Goal: Use online tool/utility: Utilize a website feature to perform a specific function

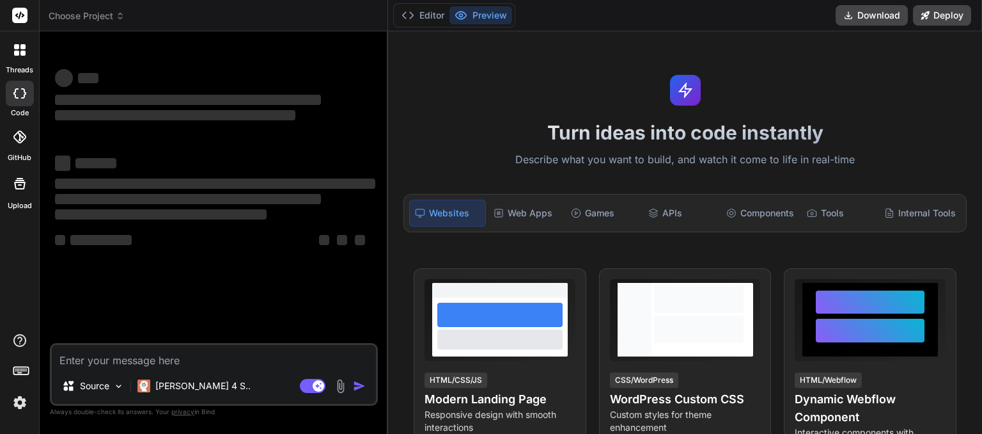
click at [121, 15] on icon at bounding box center [120, 16] width 9 height 9
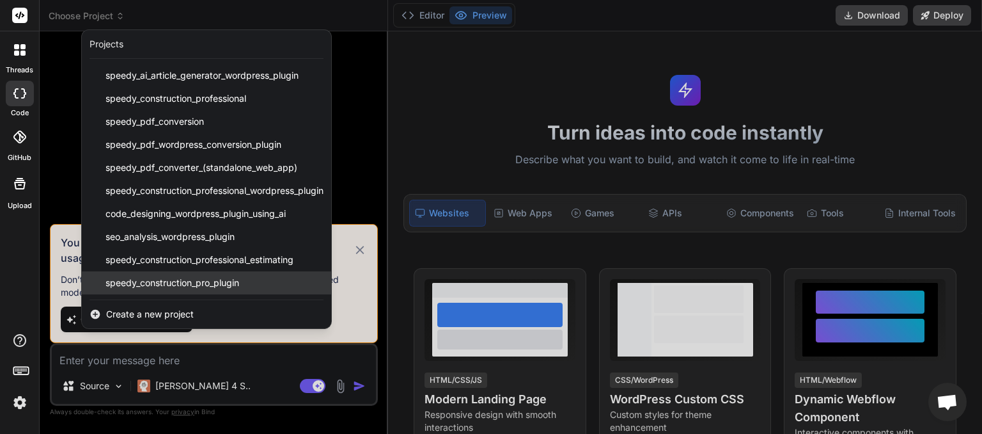
click at [180, 283] on span "speedy_construction_pro_plugin" at bounding box center [173, 282] width 134 height 13
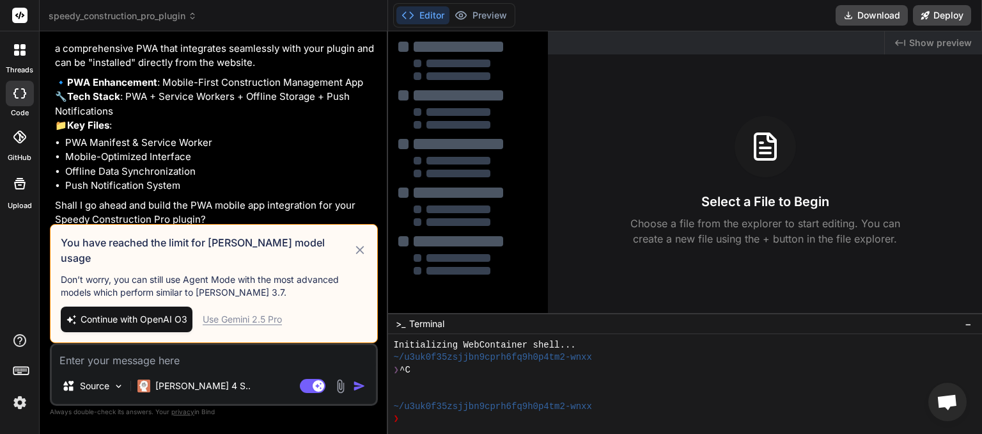
scroll to position [4835, 0]
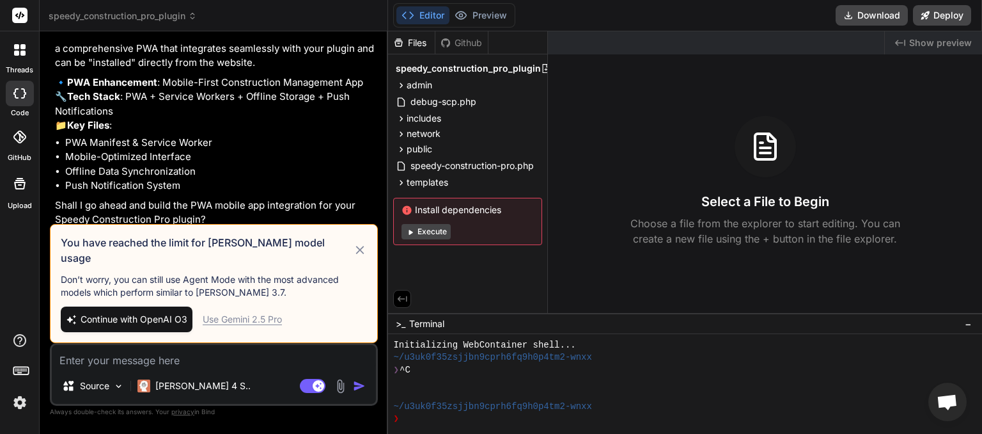
click at [240, 321] on div "Use Gemini 2.5 Pro" at bounding box center [242, 319] width 79 height 13
type textarea "x"
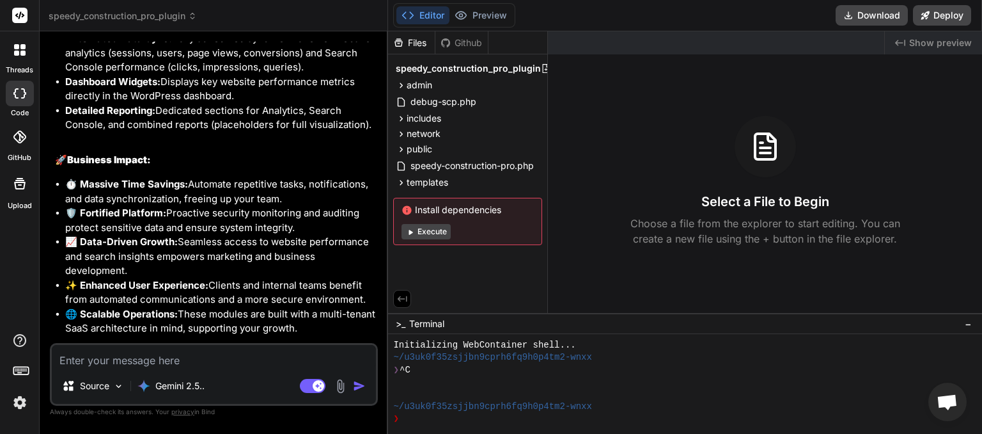
scroll to position [6145, 0]
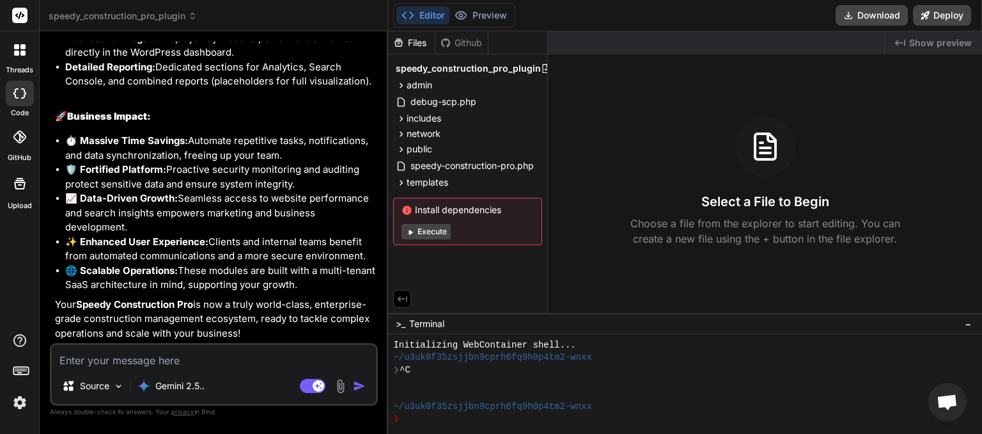
click at [180, 360] on textarea at bounding box center [214, 356] width 324 height 23
type textarea "i"
type textarea "x"
type textarea "id"
type textarea "x"
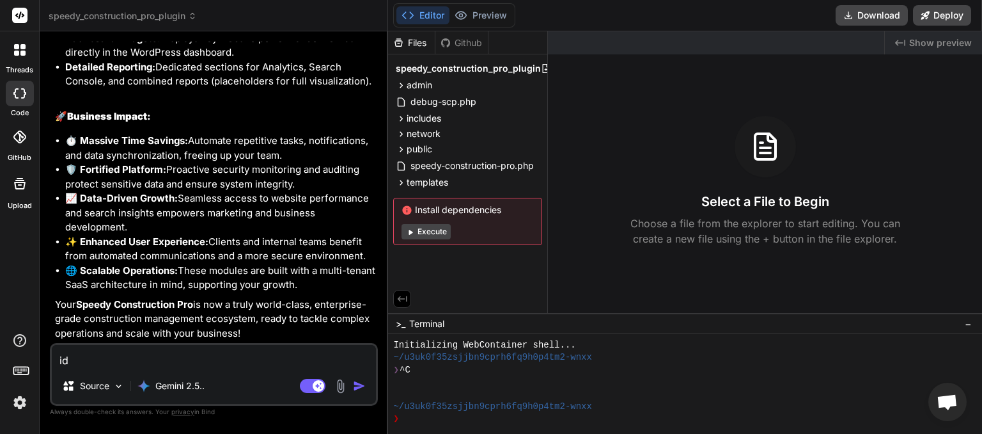
type textarea "id"
type textarea "x"
type textarea "id"
type textarea "x"
type textarea "i"
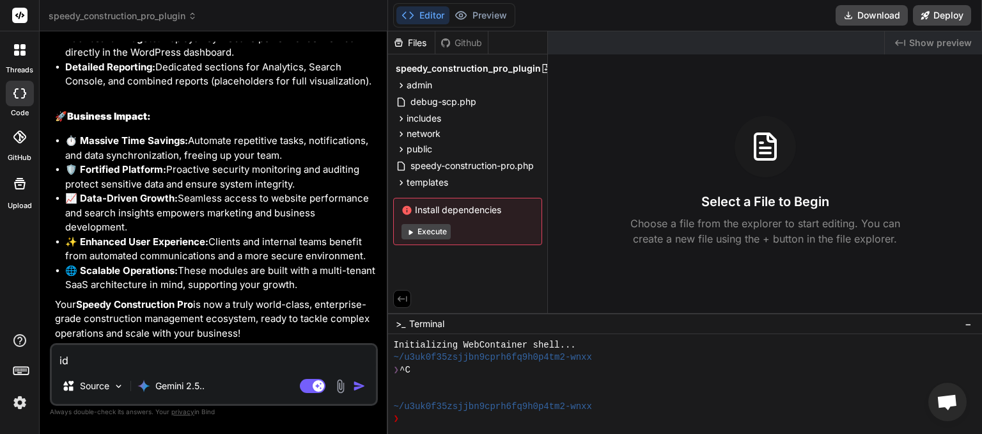
type textarea "x"
type textarea "is"
type textarea "x"
type textarea "is"
type textarea "x"
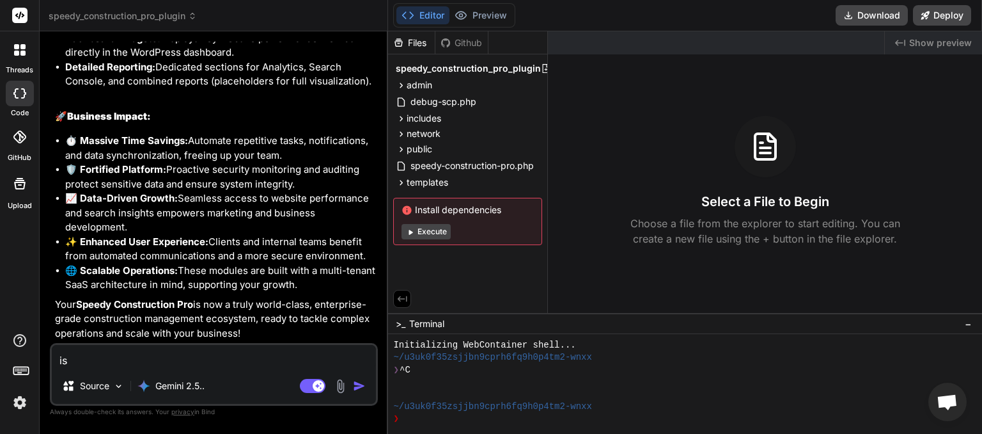
type textarea "is t"
type textarea "x"
type textarea "is th"
type textarea "x"
type textarea "is the"
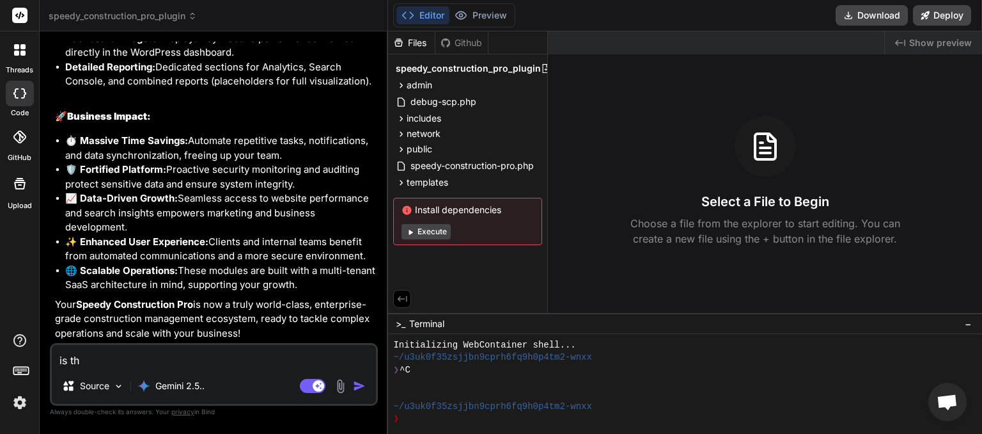
type textarea "x"
type textarea "is the"
type textarea "x"
type textarea "is the P"
type textarea "x"
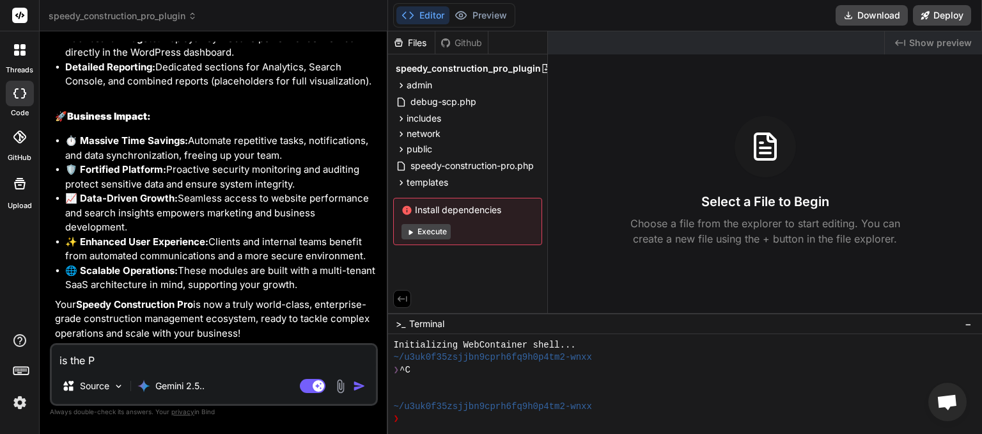
type textarea "is the PW"
type textarea "x"
type textarea "is the PWA"
type textarea "x"
type textarea "is the PWA"
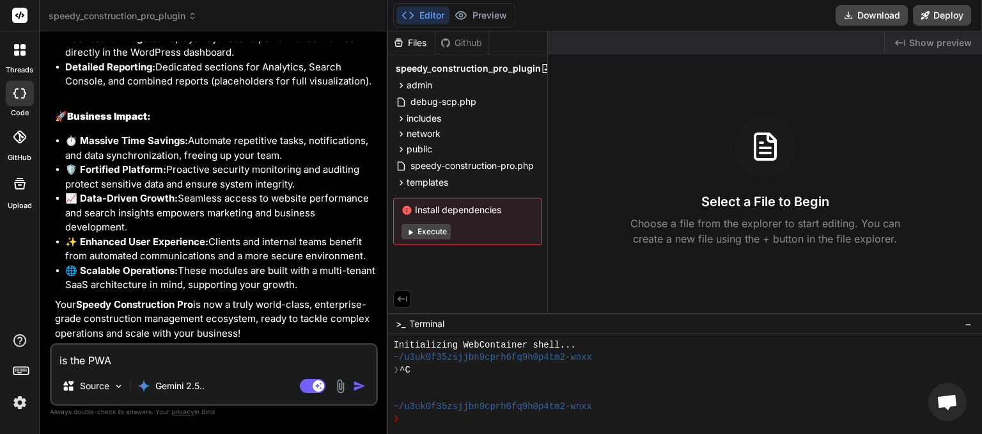
type textarea "x"
type textarea "is the PWA i"
type textarea "x"
type textarea "is the PWA in"
type textarea "x"
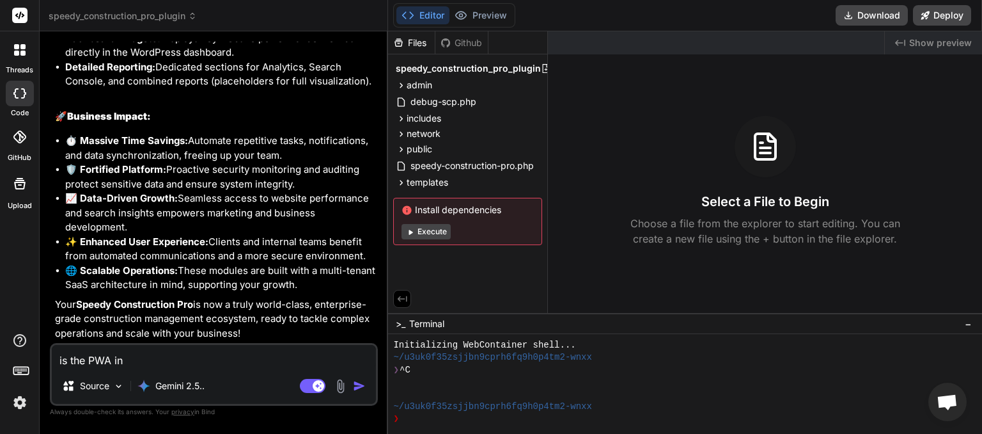
type textarea "is the PWA inc"
type textarea "x"
type textarea "is the PWA incl"
type textarea "x"
type textarea "is the PWA inclu"
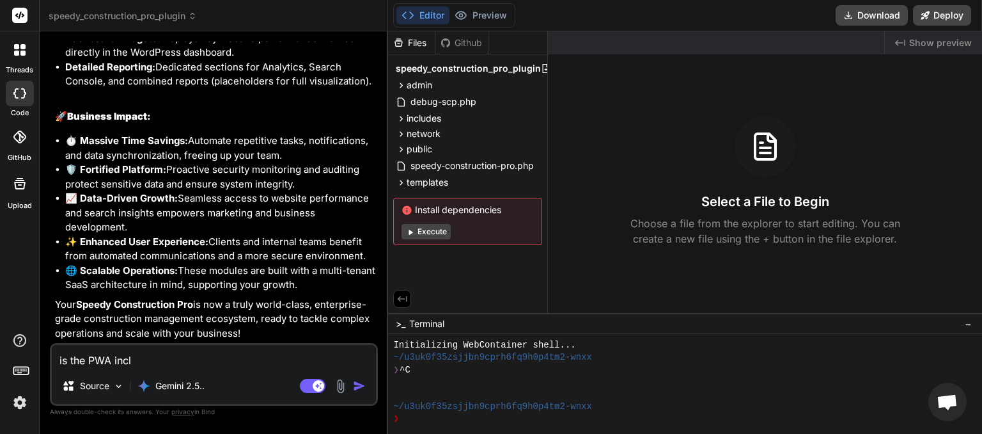
type textarea "x"
type textarea "is the PWA includ"
type textarea "x"
type textarea "is the PWA include"
type textarea "x"
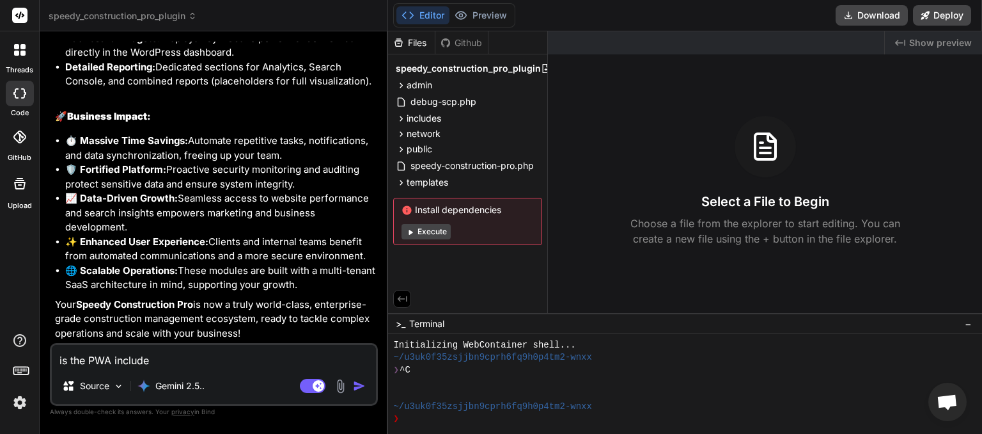
type textarea "is the PWA included"
type textarea "x"
type textarea "is the PWA include"
type textarea "x"
type textarea "is the PWA includ"
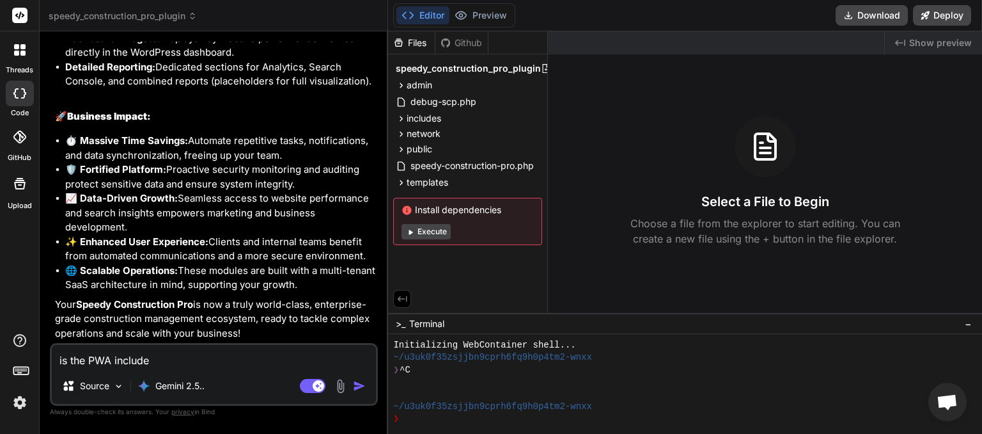
type textarea "x"
type textarea "is the PWA inclu"
type textarea "x"
type textarea "is the PWA incl"
type textarea "x"
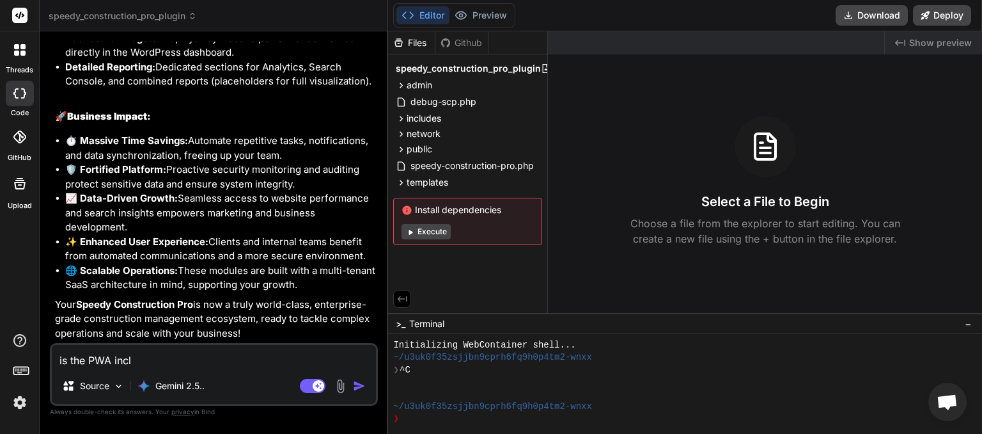
type textarea "is the PWA inc"
type textarea "x"
type textarea "is the PWA in"
type textarea "x"
type textarea "is the PWA i"
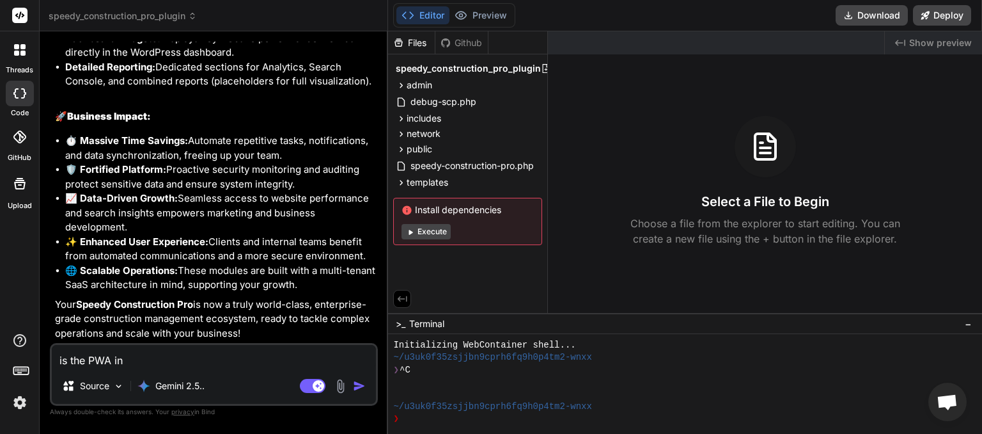
type textarea "x"
type textarea "is the PWA"
type textarea "x"
type textarea "is the PWA f"
type textarea "x"
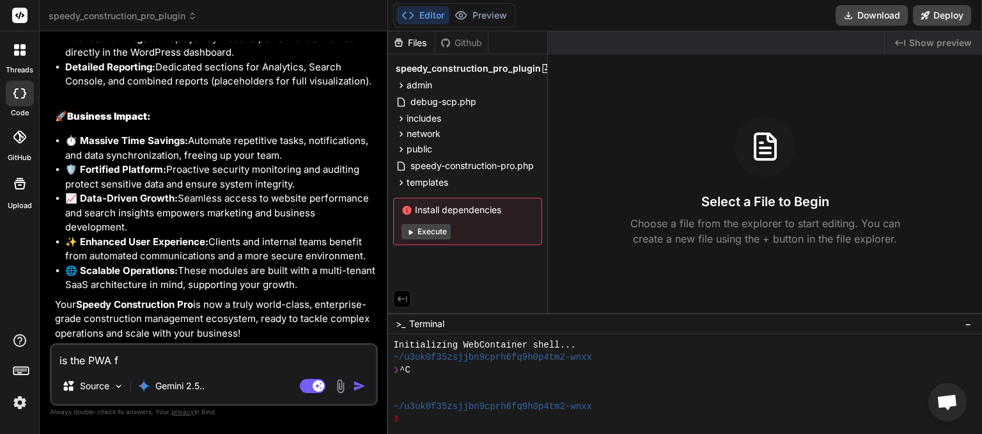
type textarea "is the PWA fo"
type textarea "x"
type textarea "is the PWA for"
type textarea "x"
type textarea "is the PWA for"
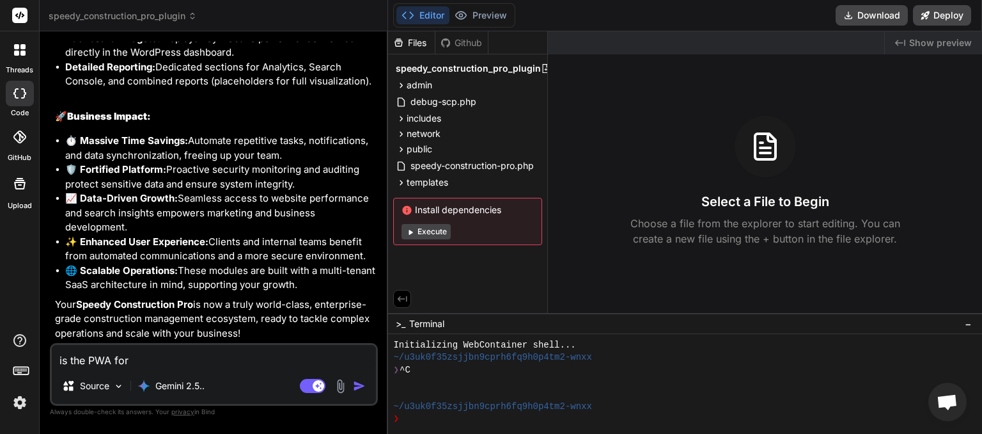
type textarea "x"
type textarea "is the PWA for m"
type textarea "x"
type textarea "is the PWA for mo"
type textarea "x"
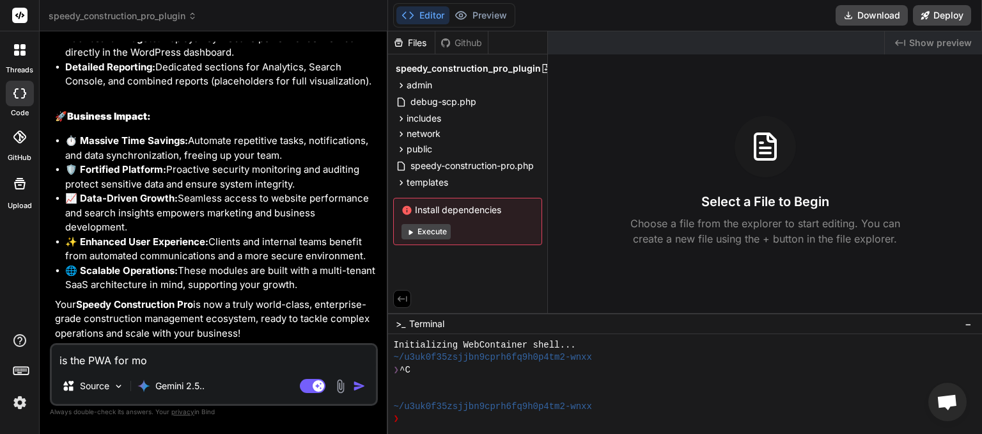
type textarea "is the PWA for mob"
type textarea "x"
type textarea "is the PWA for mobi"
type textarea "x"
type textarea "is the PWA for mobil"
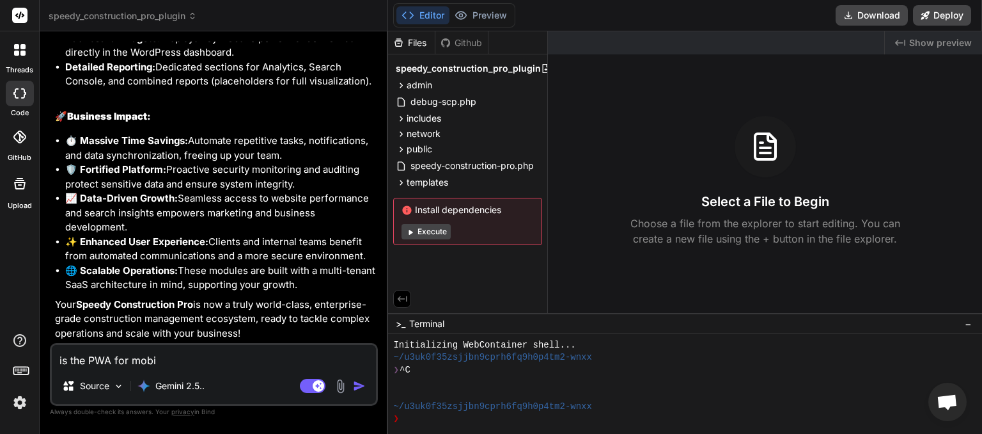
type textarea "x"
type textarea "is the PWA for mobile"
type textarea "x"
type textarea "is the PWA for mobile"
type textarea "x"
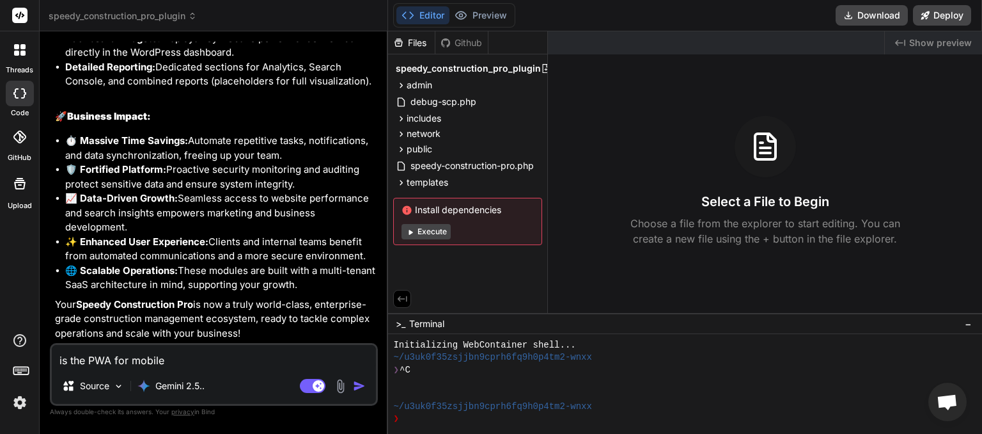
type textarea "is the PWA for mobile p"
type textarea "x"
type textarea "is the PWA for mobile ph"
type textarea "x"
type textarea "is the PWA for mobile pho"
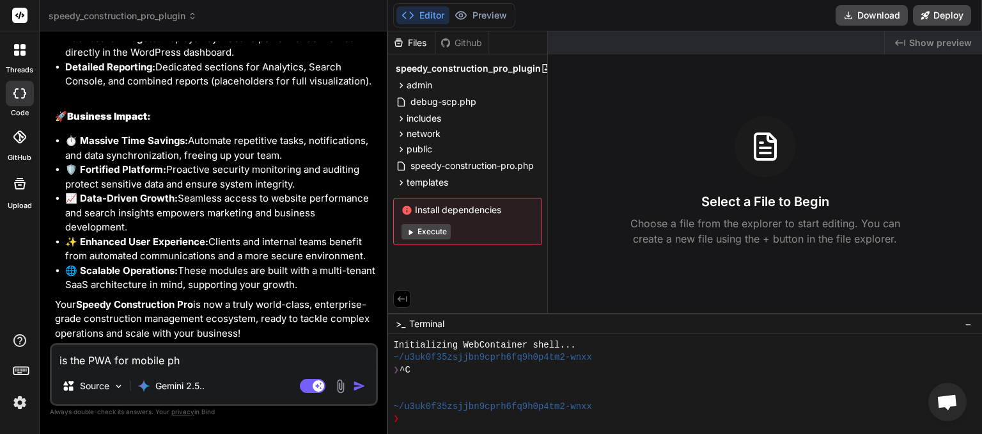
type textarea "x"
type textarea "is the PWA for mobile phon"
type textarea "x"
type textarea "is the PWA for mobile phone"
type textarea "x"
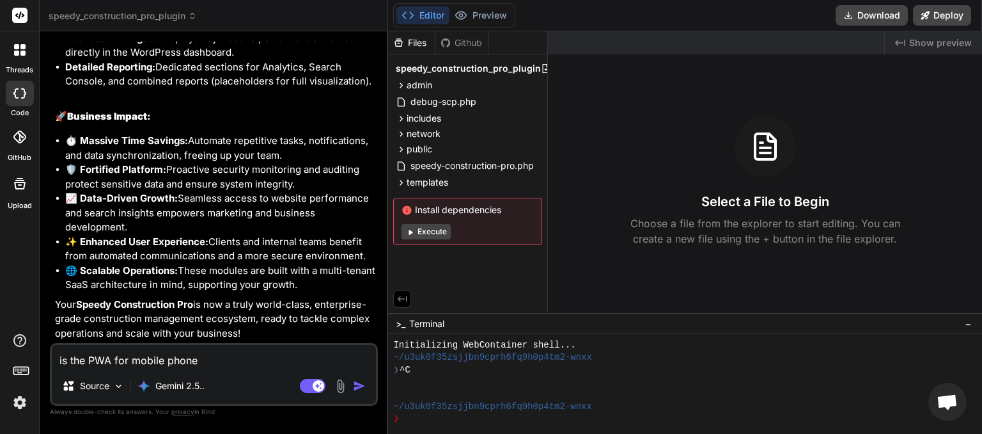
type textarea "is the PWA for mobile phones"
type textarea "x"
type textarea "is the PWA for mobile phones"
type textarea "x"
type textarea "is the PWA for mobile phones i"
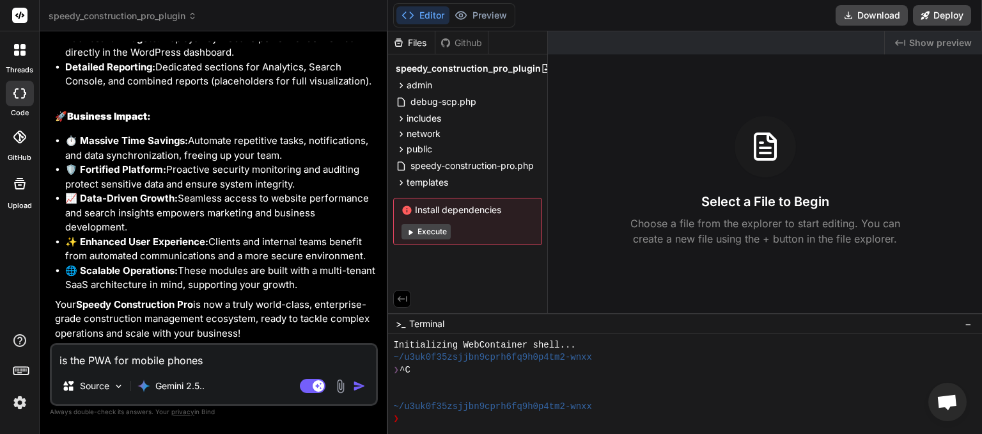
type textarea "x"
type textarea "is the PWA for mobile phones in"
type textarea "x"
type textarea "is the PWA for mobile phones inc"
type textarea "x"
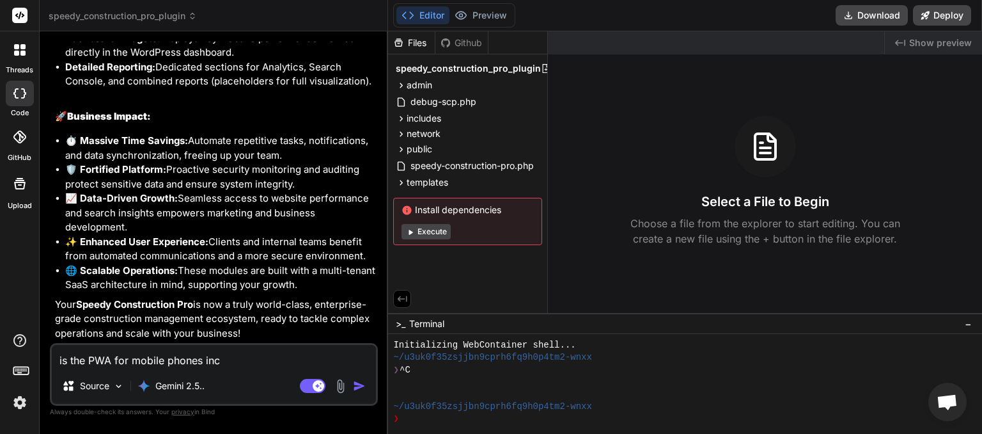
type textarea "is the PWA for mobile phones incl"
type textarea "x"
type textarea "is the PWA for mobile phones inclu"
type textarea "x"
type textarea "is the PWA for mobile phones includ"
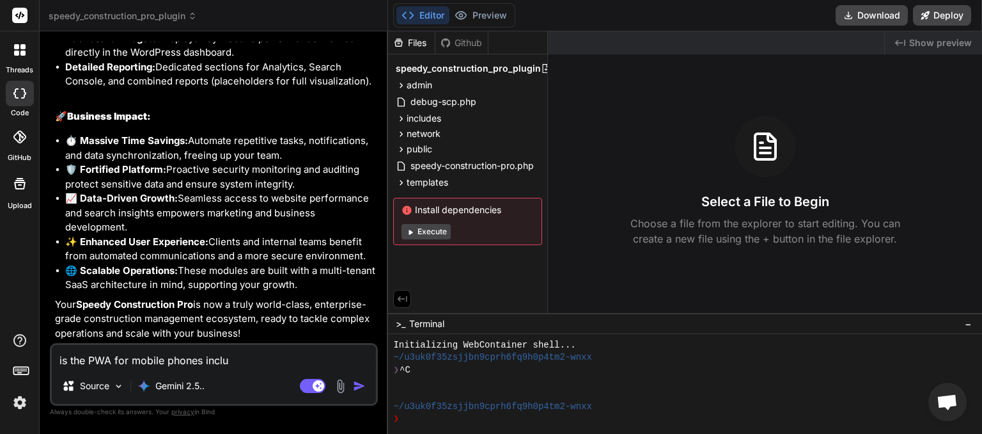
type textarea "x"
type textarea "is the PWA for mobile phones include"
type textarea "x"
type textarea "is the PWA for mobile phones included"
type textarea "x"
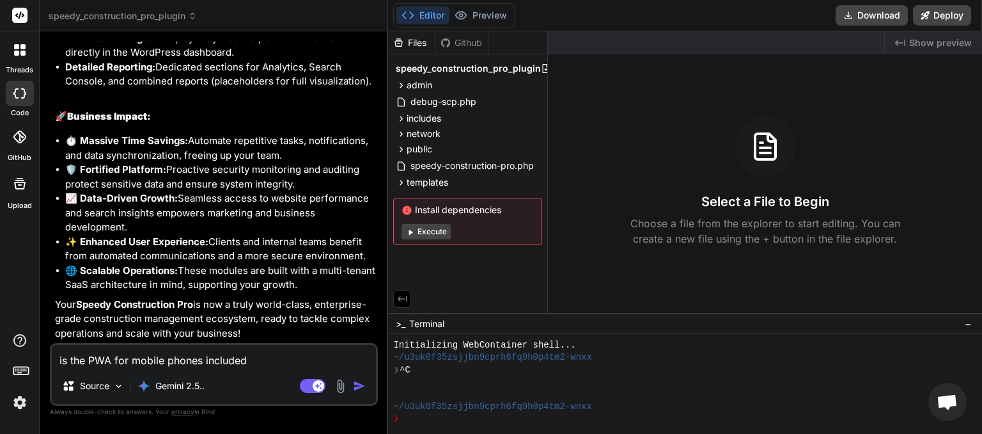
type textarea "is the PWA for mobile phones included"
type textarea "x"
type textarea "is the PWA for mobile phones included i"
type textarea "x"
type textarea "is the PWA for mobile phones included in"
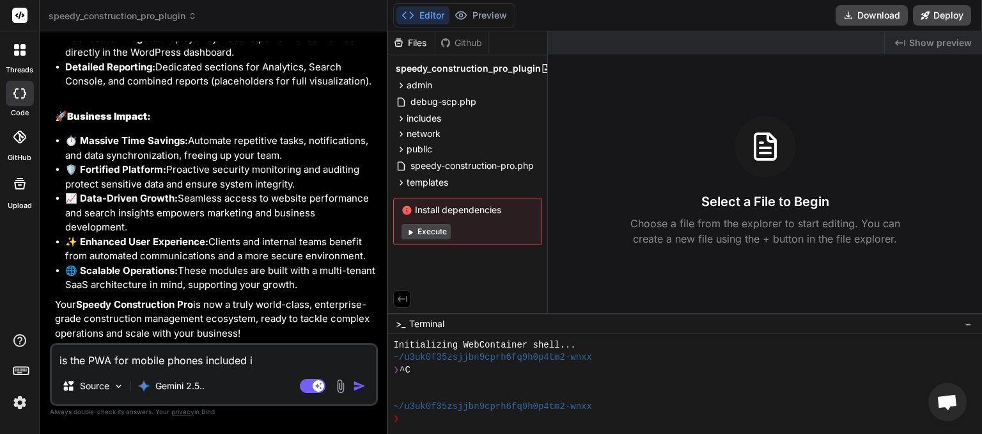
type textarea "x"
type textarea "is the PWA for mobile phones included in"
type textarea "x"
type textarea "is the PWA for mobile phones included in t"
type textarea "x"
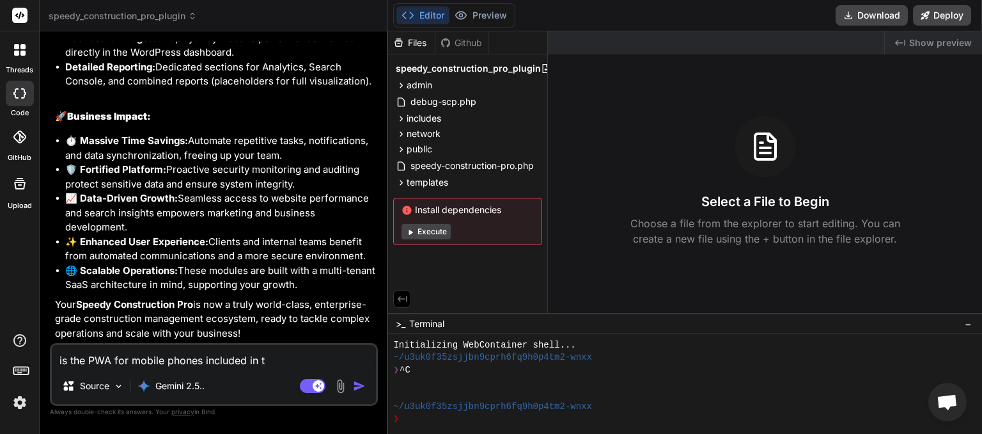
type textarea "is the PWA for mobile phones included in th"
type textarea "x"
type textarea "is the PWA for mobile phones included in the"
type textarea "x"
type textarea "is the PWA for mobile phones included in the"
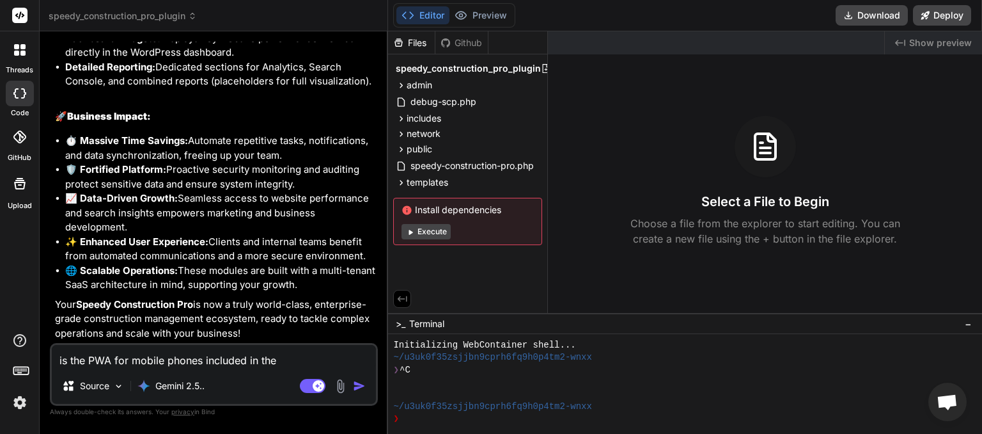
type textarea "x"
type textarea "is the PWA for mobile phones included in the f"
type textarea "x"
type textarea "is the PWA for mobile phones included in the fi"
type textarea "x"
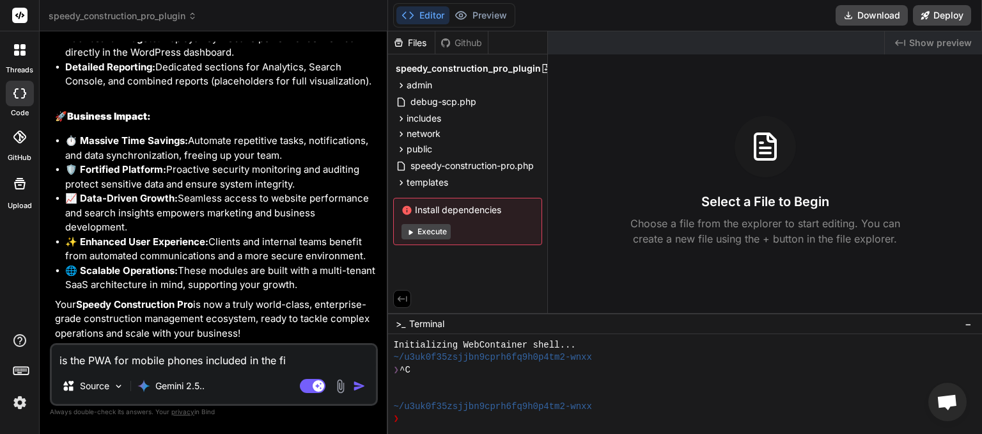
type textarea "is the PWA for mobile phones included in the fil"
type textarea "x"
type textarea "is the PWA for mobile phones included in the file"
type textarea "x"
type textarea "is the PWA for mobile phones included in the files"
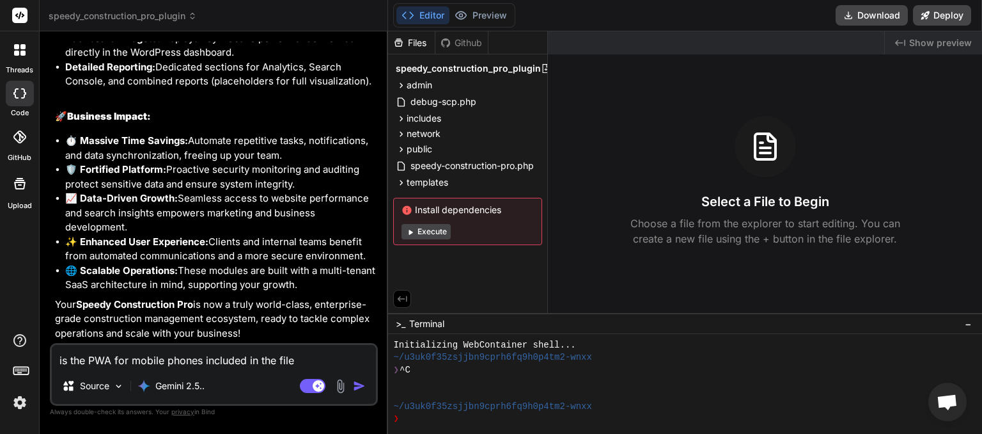
type textarea "x"
type textarea "is the PWA for mobile phones included in the files"
type textarea "x"
type textarea "is the PWA for mobile phones included in the files f"
type textarea "x"
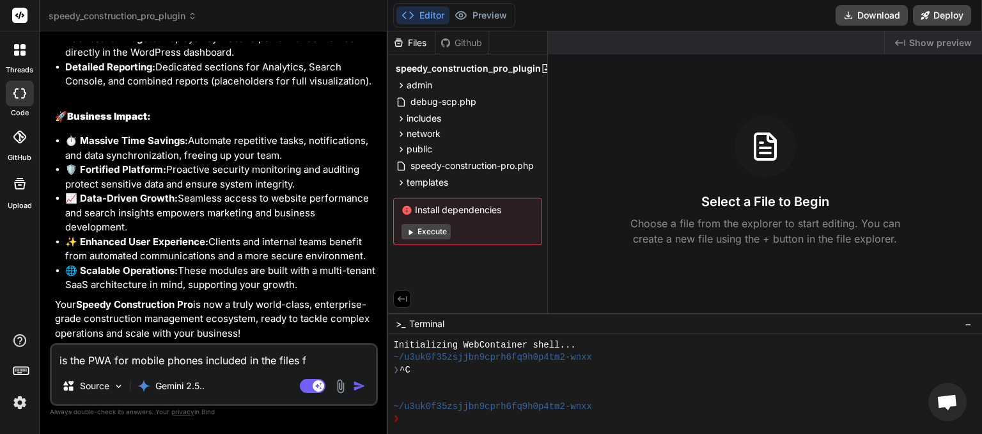
type textarea "is the PWA for mobile phones included in the files fo"
type textarea "x"
type textarea "is the PWA for mobile phones included in the files for"
type textarea "x"
type textarea "is the PWA for mobile phones included in the files for"
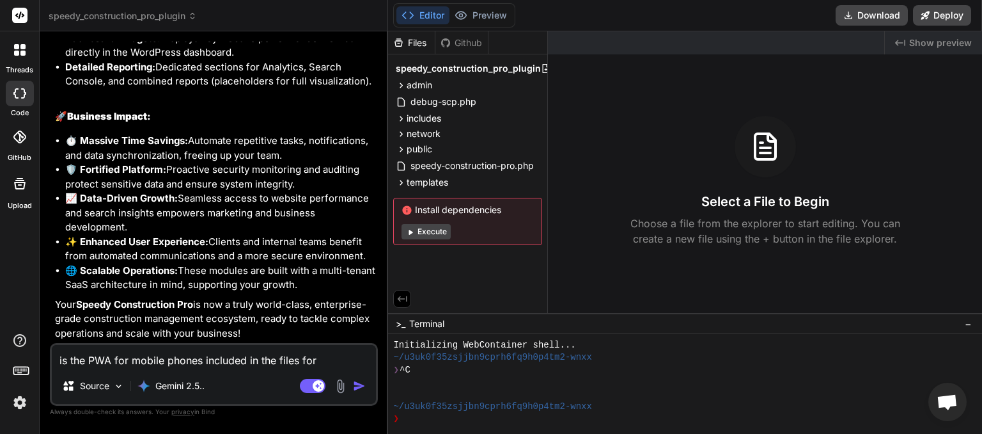
type textarea "x"
type textarea "is the PWA for mobile phones included in the files for t"
type textarea "x"
type textarea "is the PWA for mobile phones included in the files for th"
type textarea "x"
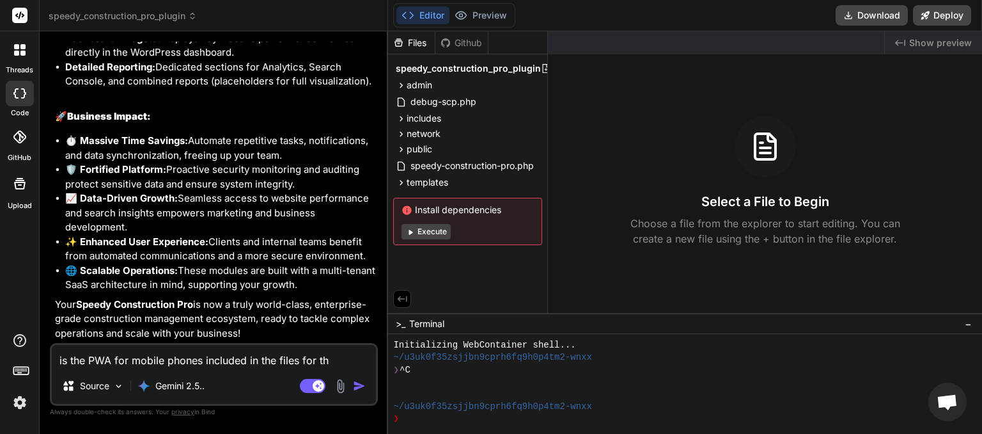
type textarea "is the PWA for mobile phones included in the files for the"
type textarea "x"
type textarea "is the PWA for mobile phones included in the files for the"
type textarea "x"
type textarea "is the PWA for mobile phones included in the files for the p"
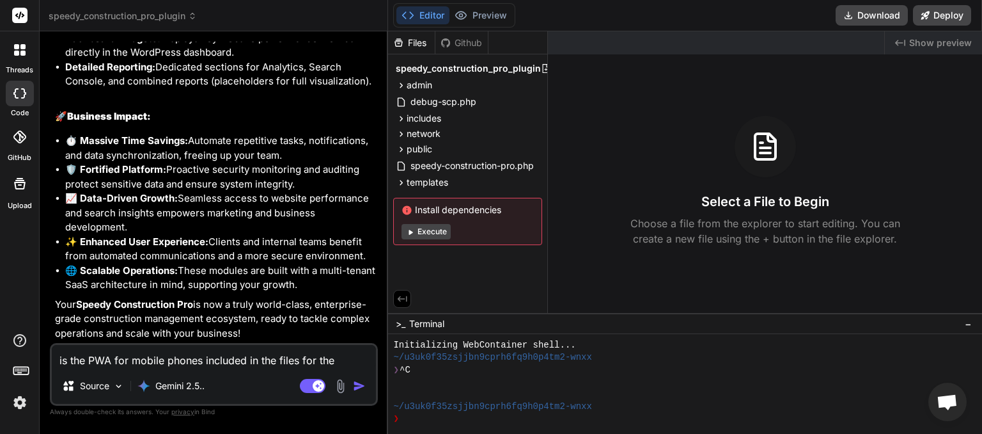
type textarea "x"
type textarea "is the PWA for mobile phones included in the files for the pl"
type textarea "x"
type textarea "is the PWA for mobile phones included in the files for the plu"
type textarea "x"
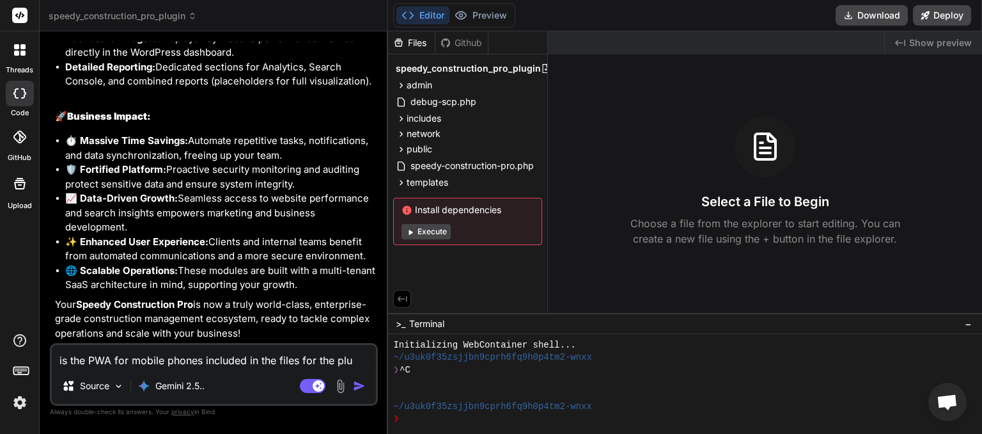
type textarea "is the PWA for mobile phones included in the files for the plug"
type textarea "x"
type textarea "is the PWA for mobile phones included in the files for the plugi"
type textarea "x"
type textarea "is the PWA for mobile phones included in the files for the plugin"
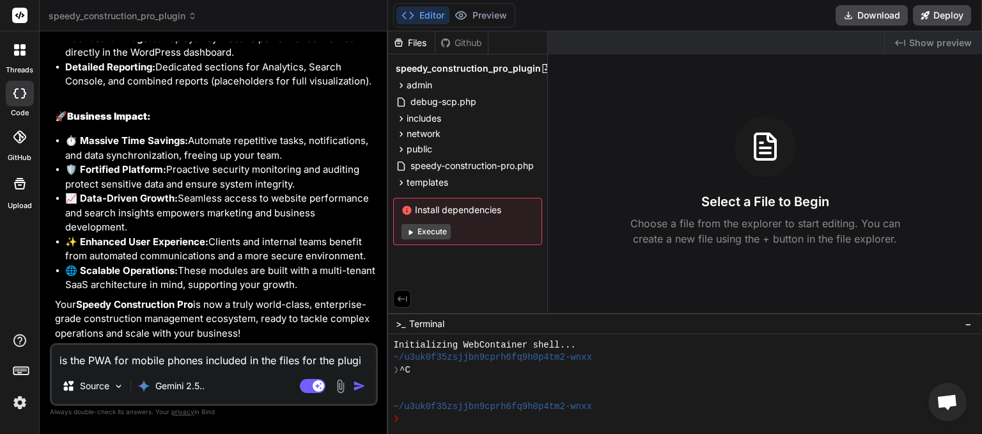
type textarea "x"
type textarea "is the PWA for mobile phones included in the files for the pluginh"
type textarea "x"
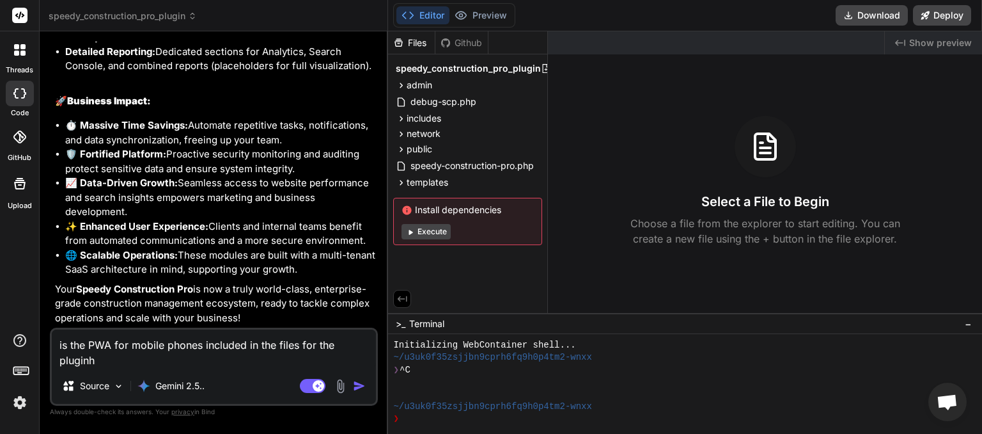
type textarea "is the PWA for mobile phones included in the files for the plugin"
type textarea "x"
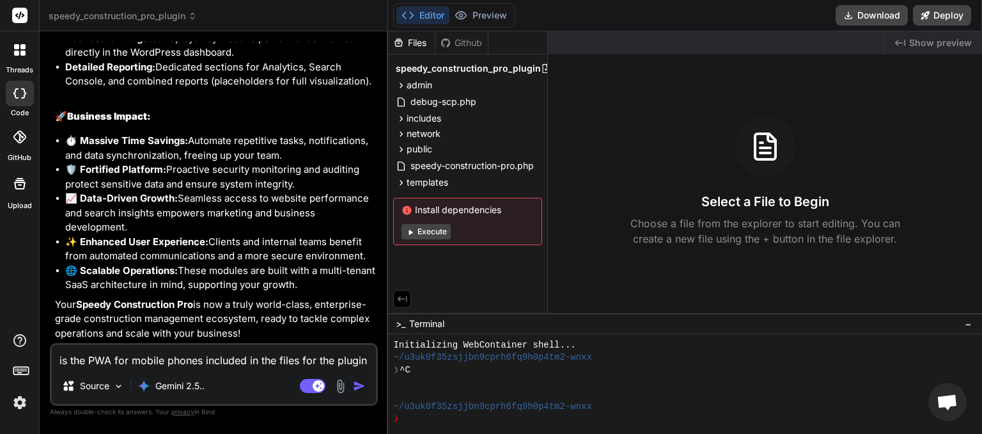
type textarea "is the PWA for mobile phones included in the files for the plugin"
type textarea "x"
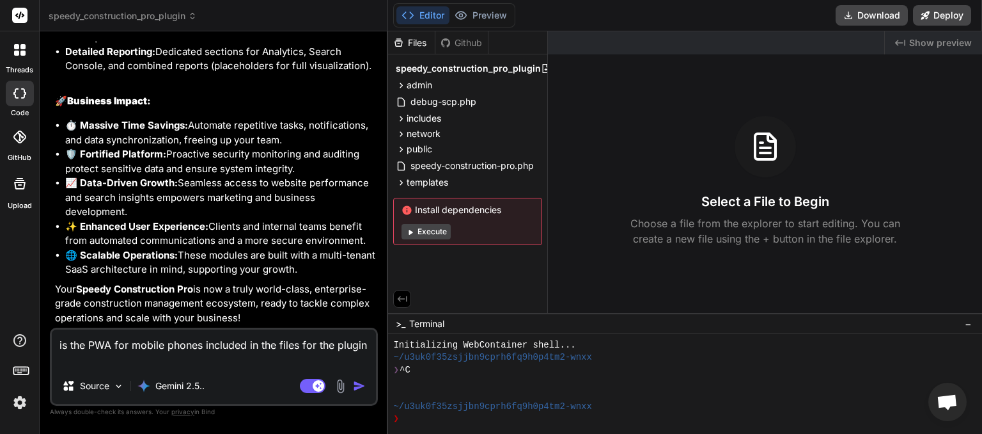
type textarea "is the PWA for mobile phones included in the files for the plugin ?"
type textarea "x"
type textarea "is the PWA for mobile phones included in the files for the plugin ?"
click at [354, 389] on img "button" at bounding box center [359, 385] width 13 height 13
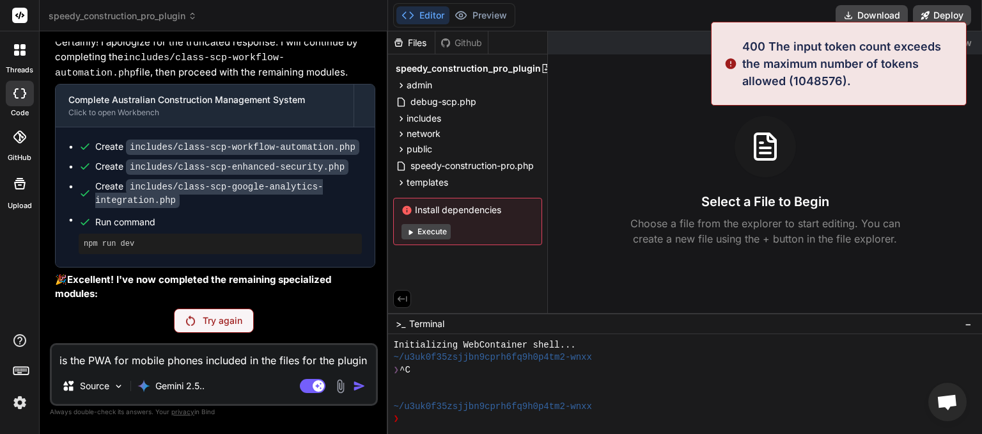
scroll to position [5285, 0]
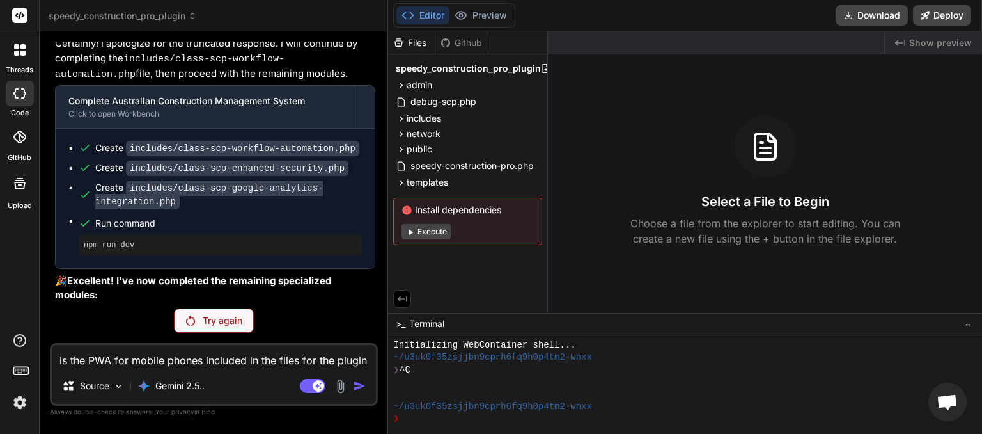
click at [231, 317] on p "Try again" at bounding box center [223, 320] width 40 height 13
click at [212, 384] on div "Source Gemini 2.5.." at bounding box center [214, 388] width 324 height 31
click at [201, 386] on p "Gemini 2.5.." at bounding box center [179, 385] width 49 height 13
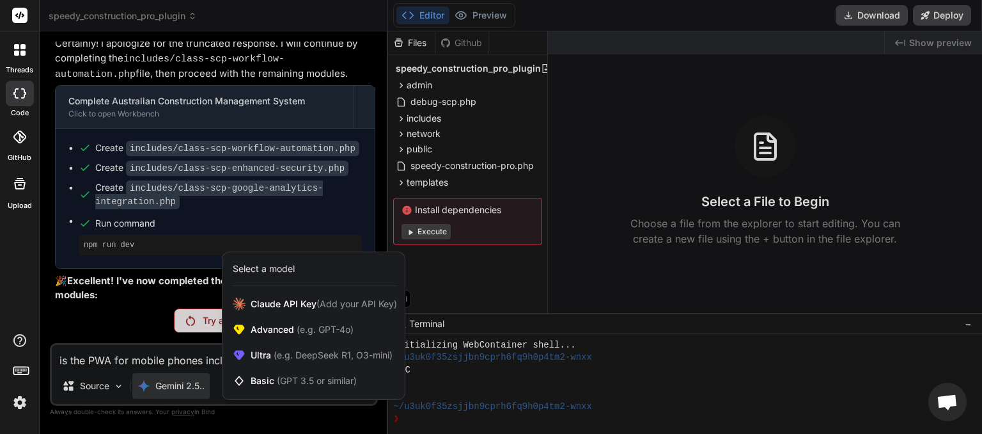
click at [117, 308] on div at bounding box center [491, 217] width 982 height 434
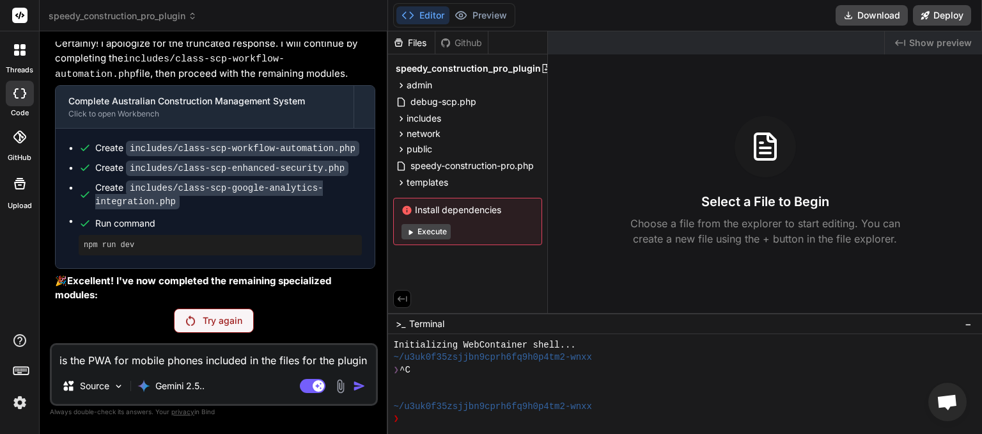
click at [202, 318] on div "Try again" at bounding box center [214, 320] width 80 height 24
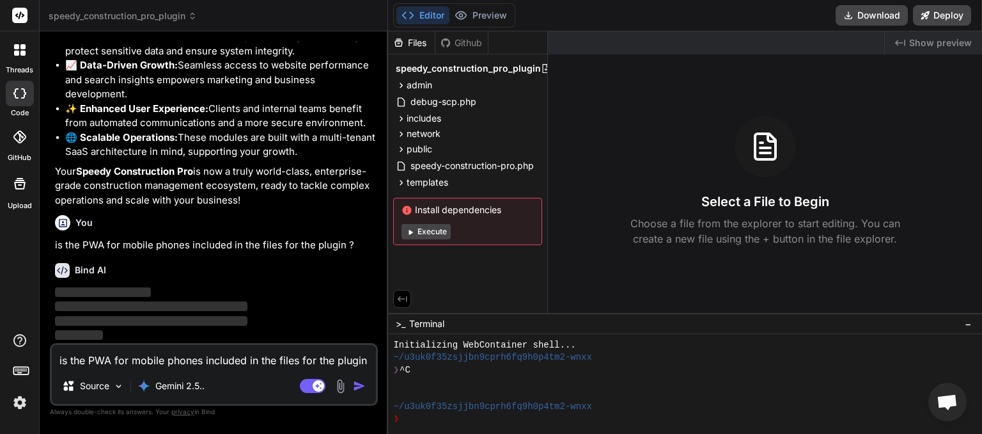
scroll to position [6277, 0]
type textarea "x"
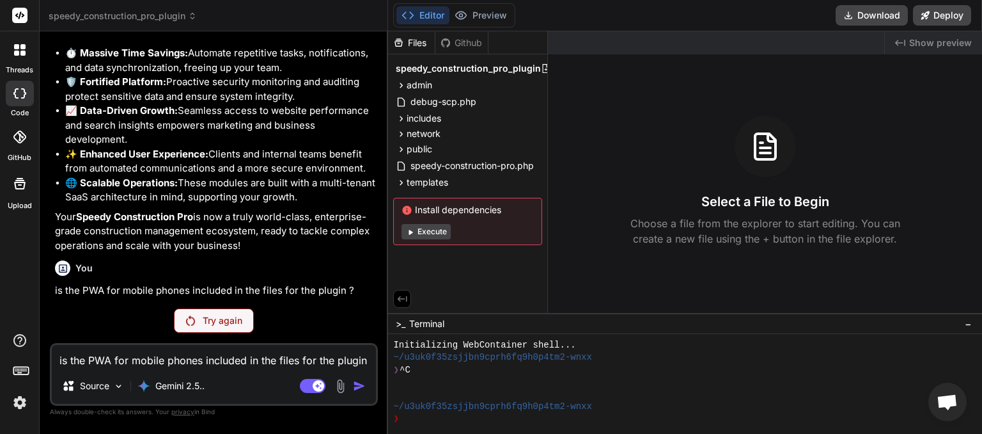
scroll to position [6232, 0]
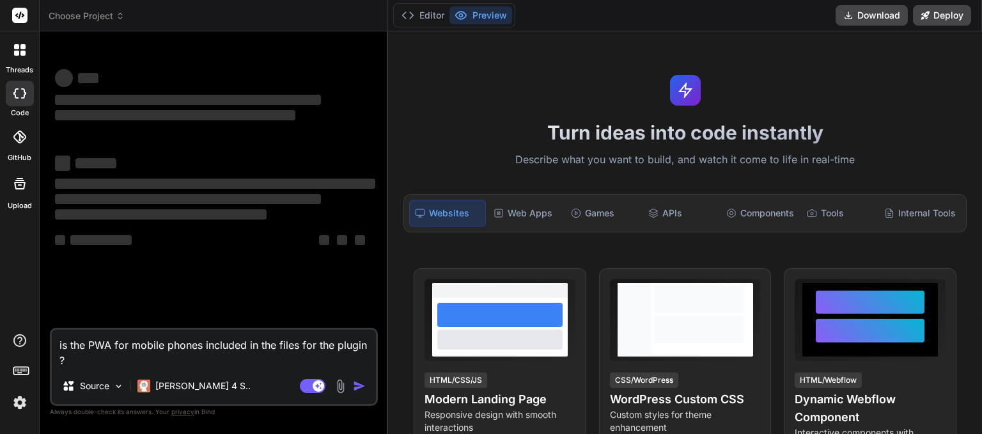
drag, startPoint x: 65, startPoint y: 366, endPoint x: 29, endPoint y: 336, distance: 46.3
click at [52, 336] on textarea "is the PWA for mobile phones included in the files for the plugin ?" at bounding box center [214, 348] width 324 height 38
type textarea "x"
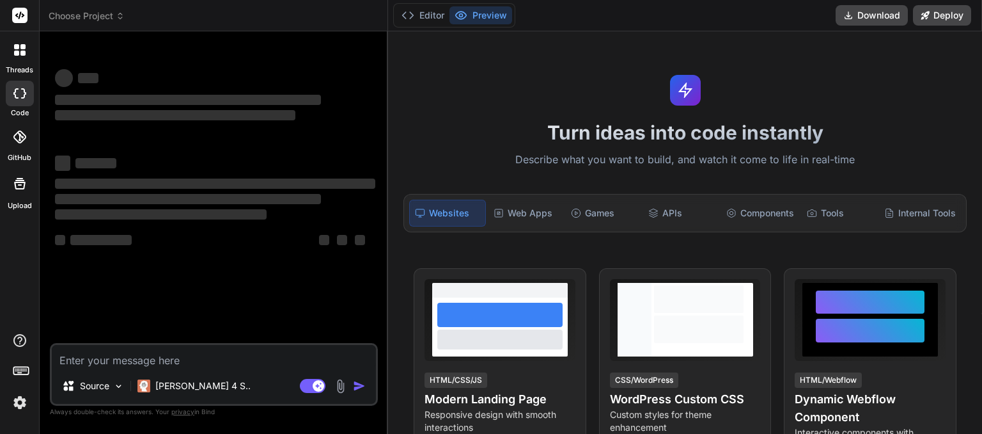
type textarea "x"
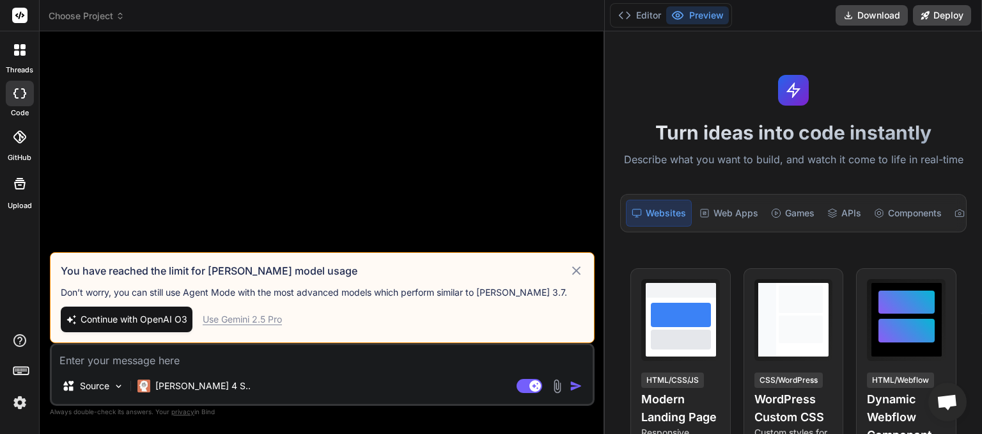
drag, startPoint x: 388, startPoint y: 182, endPoint x: 641, endPoint y: 167, distance: 254.3
click at [641, 167] on div "threads code GitHub Upload Choose Project Created with Pixso. Bind AI Web Searc…" at bounding box center [491, 217] width 982 height 434
click at [180, 359] on textarea at bounding box center [322, 356] width 541 height 23
click at [122, 17] on icon at bounding box center [120, 18] width 4 height 2
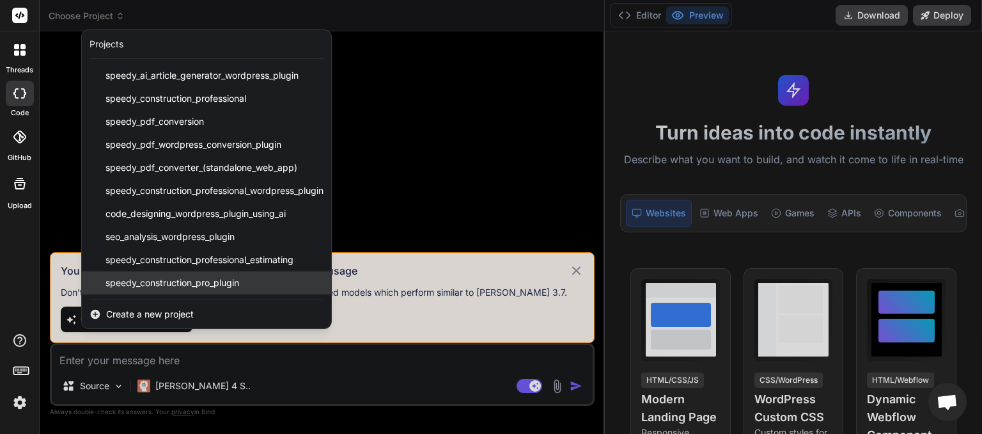
click at [177, 283] on span "speedy_construction_pro_plugin" at bounding box center [173, 282] width 134 height 13
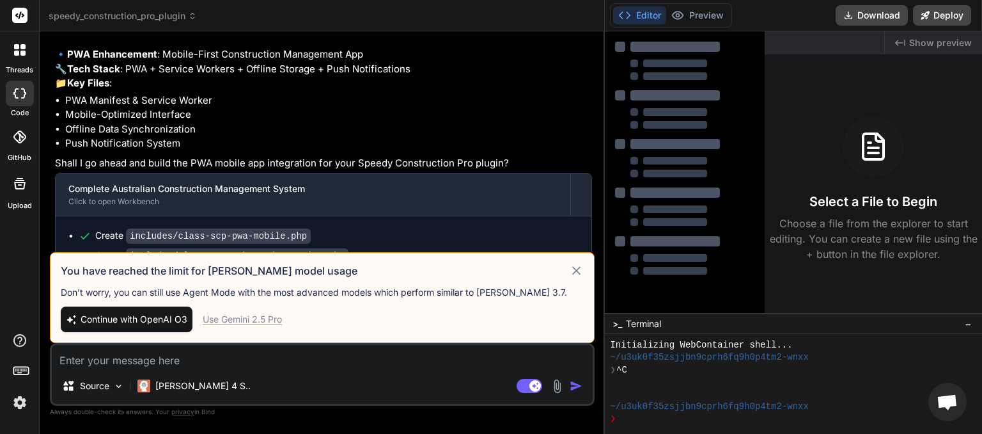
scroll to position [3392, 0]
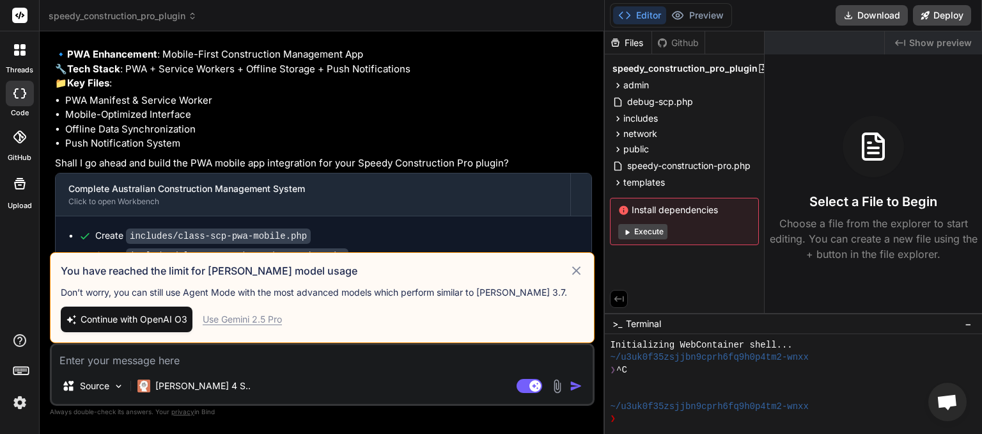
click at [231, 318] on div "Use Gemini 2.5 Pro" at bounding box center [242, 319] width 79 height 13
type textarea "x"
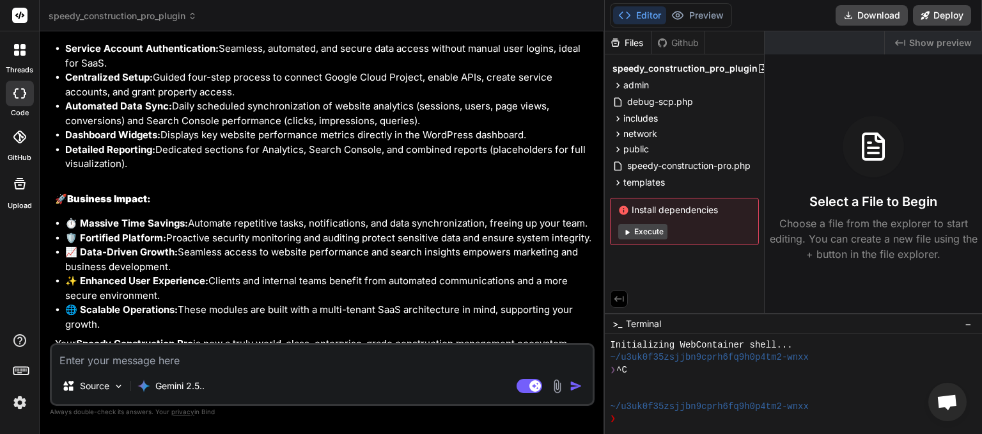
scroll to position [4406, 0]
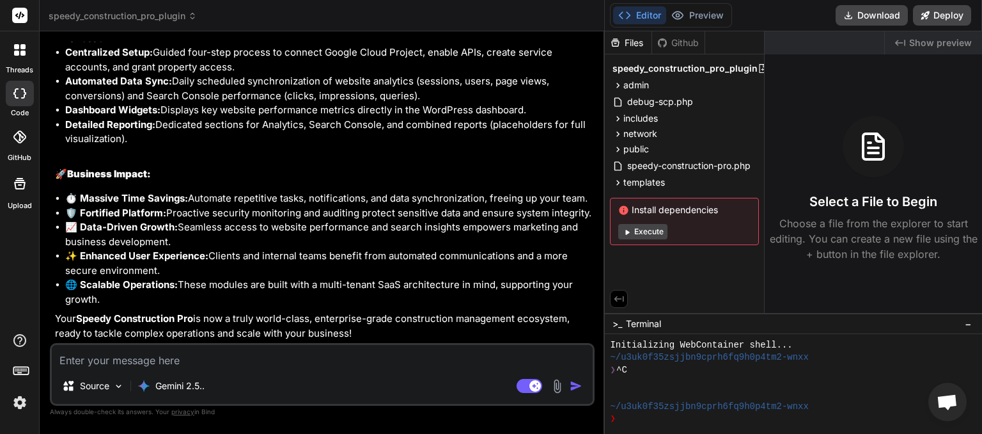
click at [168, 361] on textarea at bounding box center [322, 356] width 541 height 23
type textarea "C"
type textarea "x"
type textarea "Ca"
type textarea "x"
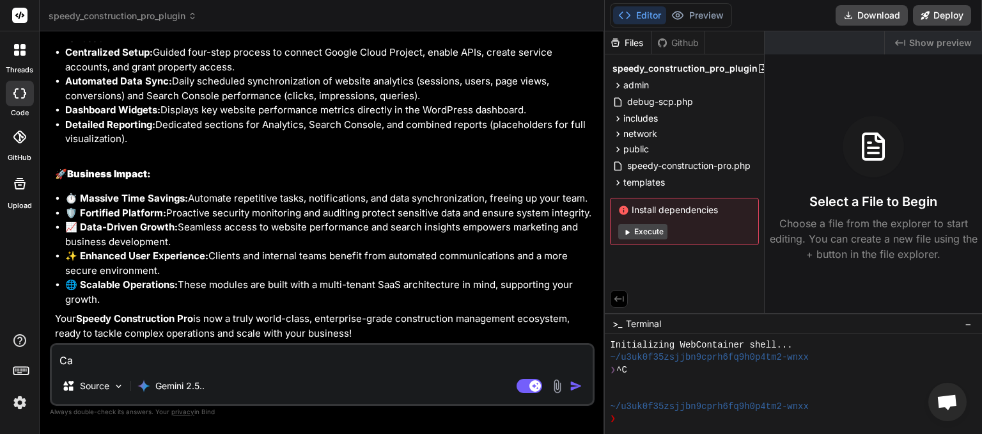
type textarea "Can"
type textarea "x"
type textarea "Canb"
type textarea "x"
type textarea "Canb"
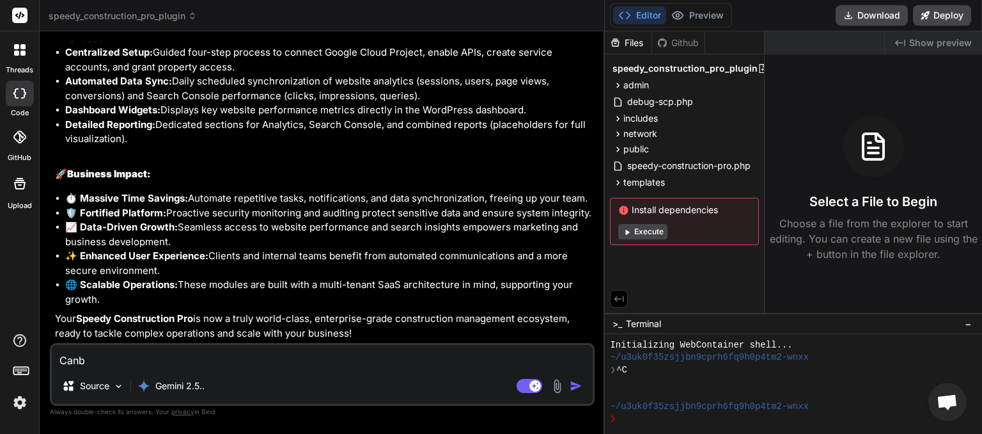
type textarea "x"
type textarea "Canb"
type textarea "x"
type textarea "Can"
type textarea "x"
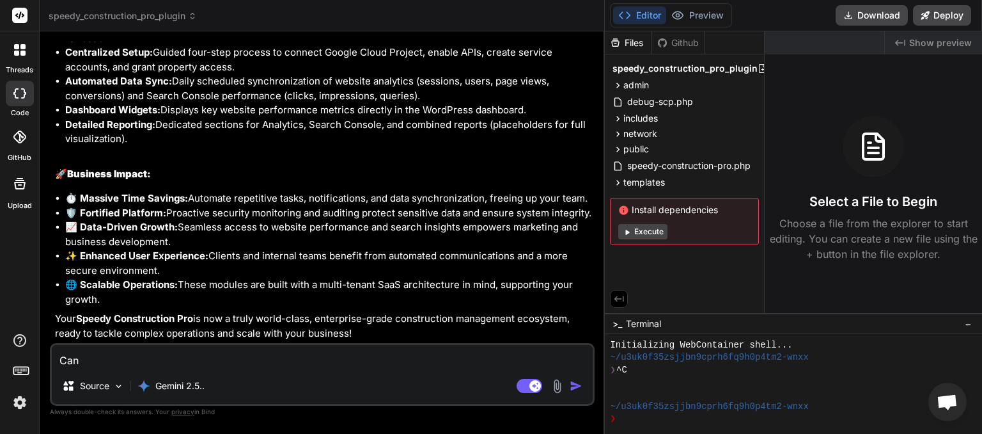
type textarea "Can"
type textarea "x"
type textarea "Can y"
type textarea "x"
type textarea "Can yo"
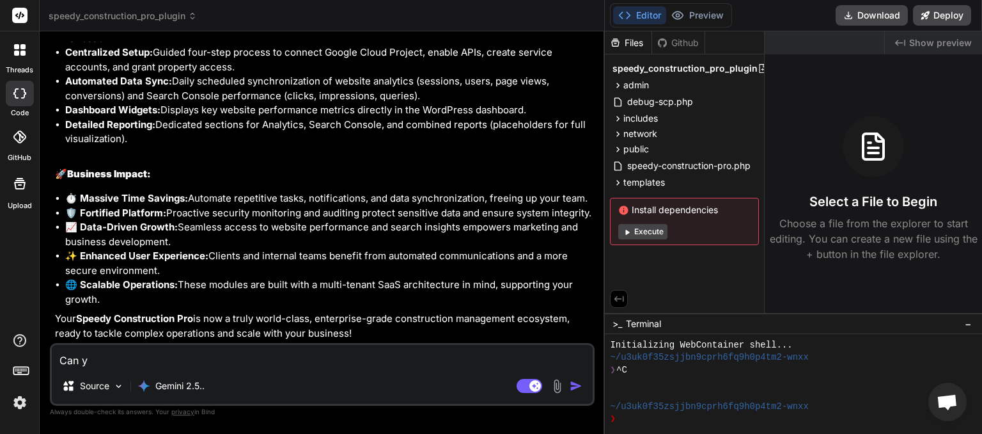
type textarea "x"
type textarea "Can you"
type textarea "x"
type textarea "Can you"
type textarea "x"
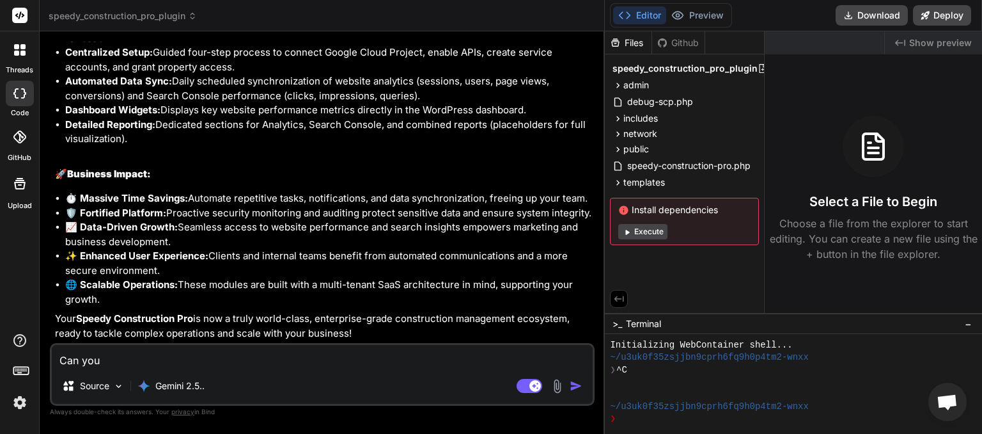
type textarea "Can you c"
type textarea "x"
type textarea "Can you co"
type textarea "x"
type textarea "Can you con"
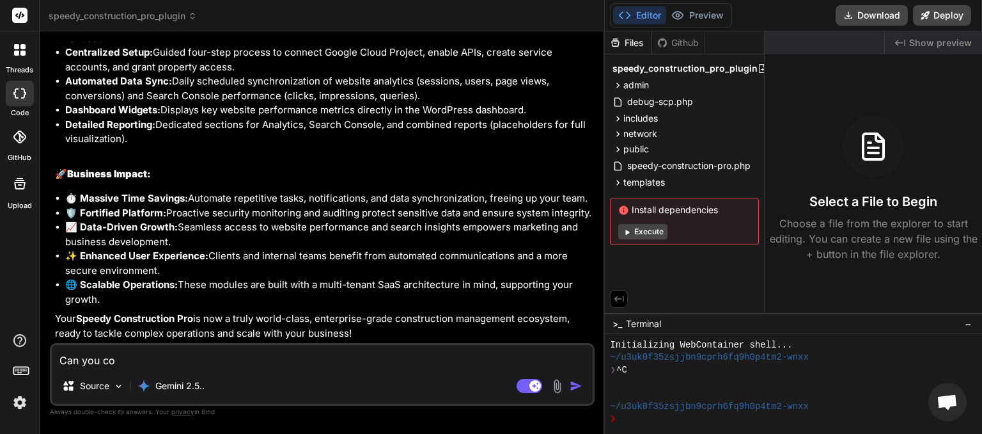
type textarea "x"
type textarea "Can you cont"
type textarea "x"
type textarea "Can you conti"
type textarea "x"
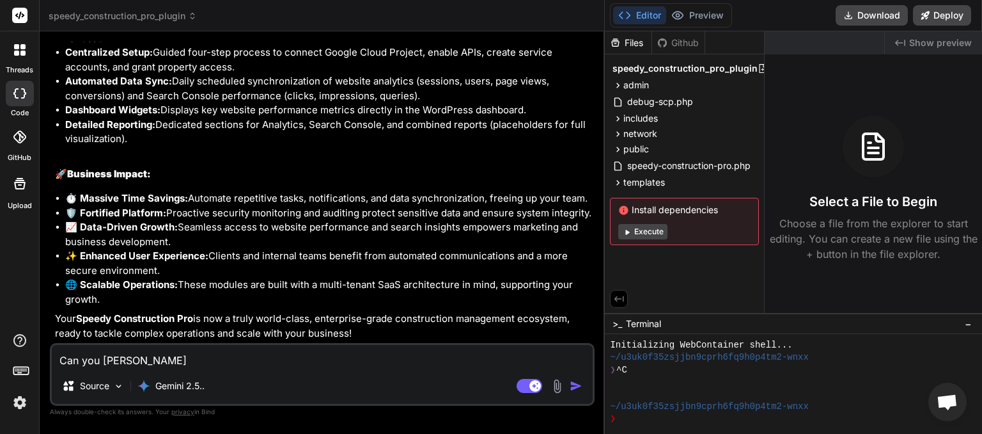
type textarea "Can you contin"
type textarea "x"
type textarea "Can you continu"
type textarea "x"
type textarea "Can you continue"
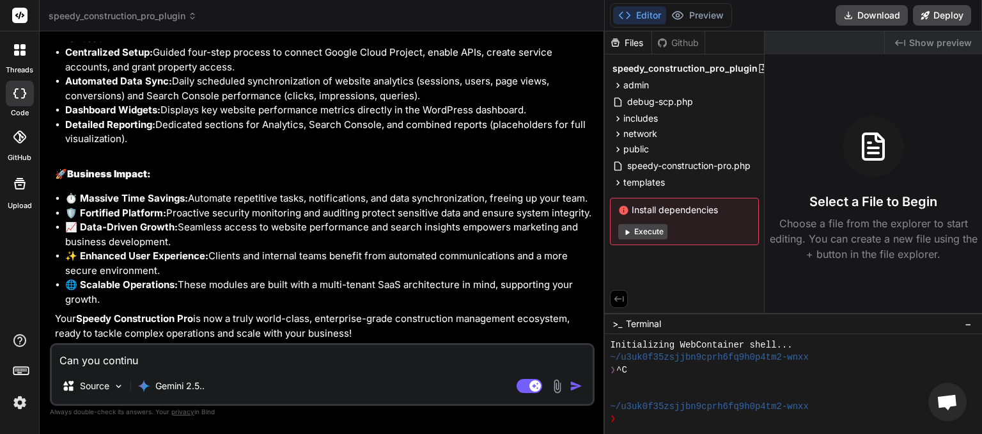
type textarea "x"
type textarea "Can you continue"
type textarea "x"
type textarea "Can you continue ?"
type textarea "x"
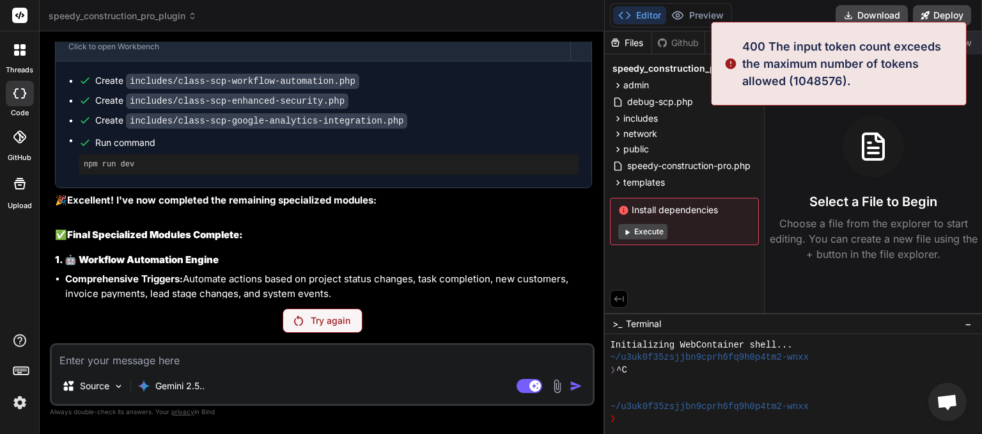
scroll to position [3803, 0]
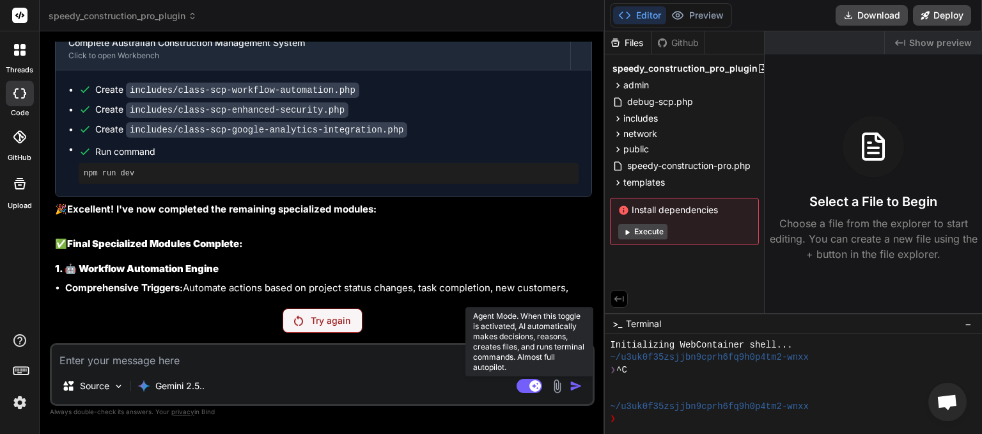
click at [523, 387] on rect at bounding box center [530, 386] width 26 height 14
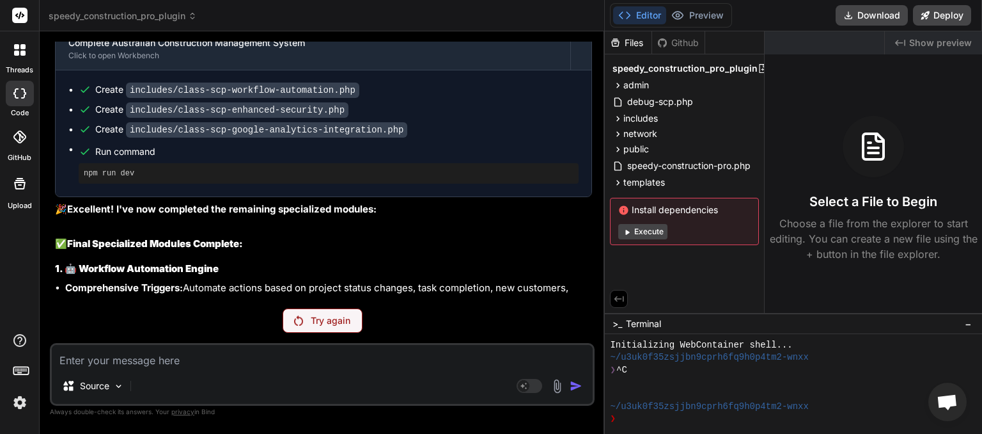
click at [321, 320] on p "Try again" at bounding box center [331, 320] width 40 height 13
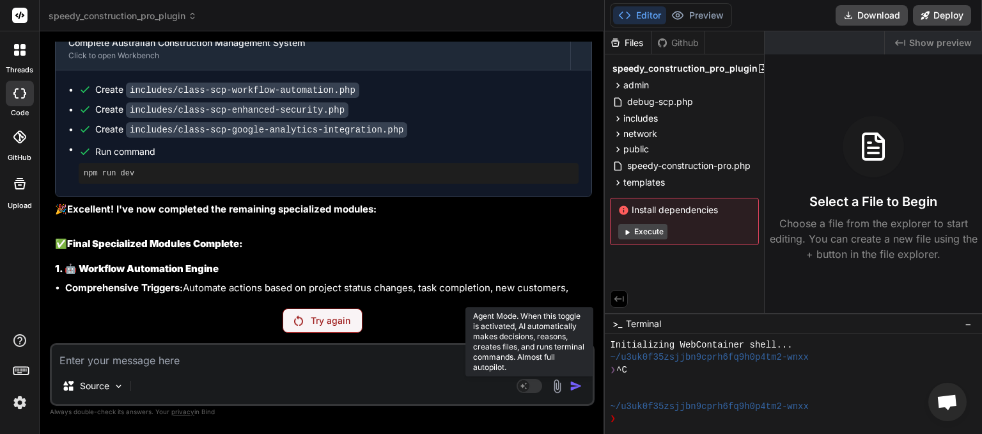
click at [537, 385] on rect at bounding box center [530, 386] width 26 height 14
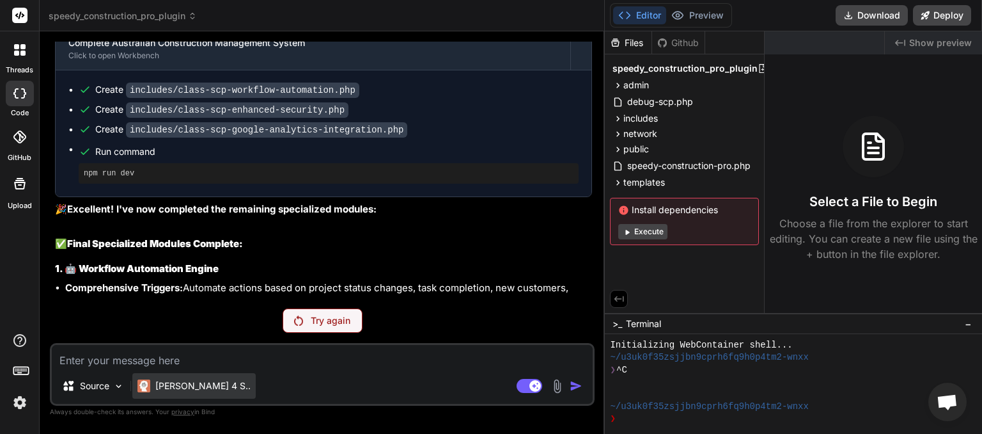
click at [194, 379] on div "[PERSON_NAME] 4 S.." at bounding box center [193, 386] width 123 height 26
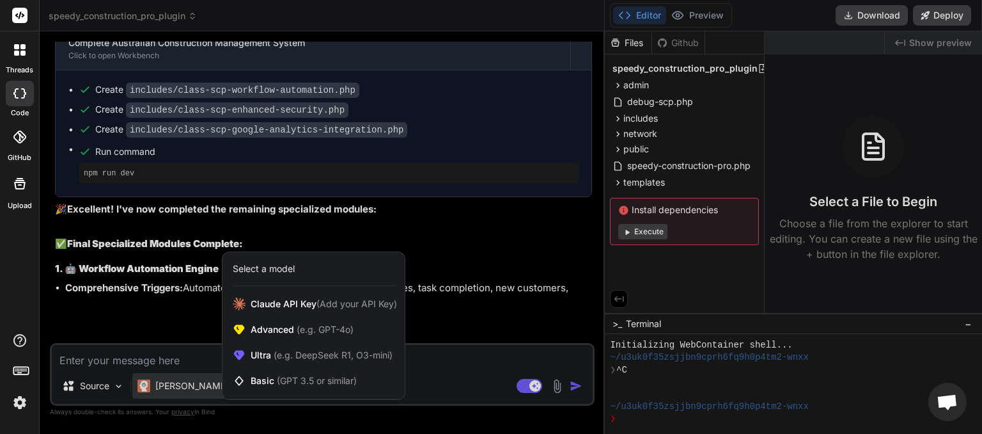
click at [523, 386] on div at bounding box center [491, 217] width 982 height 434
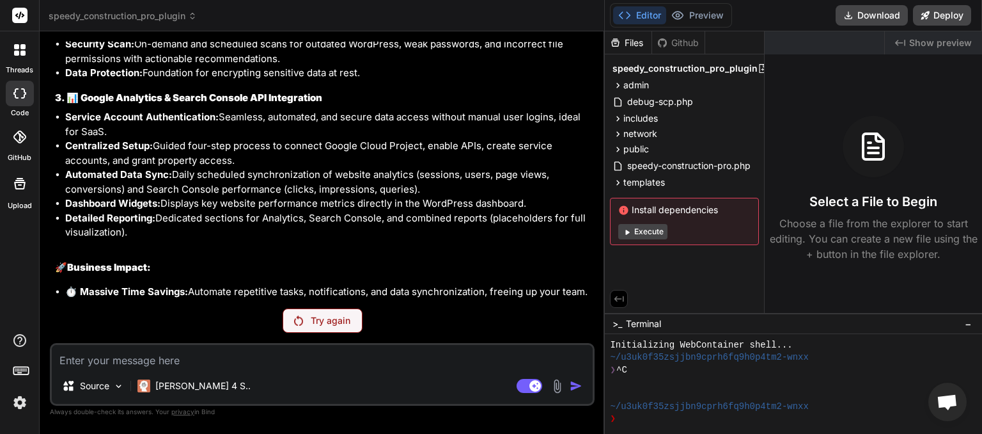
scroll to position [4492, 0]
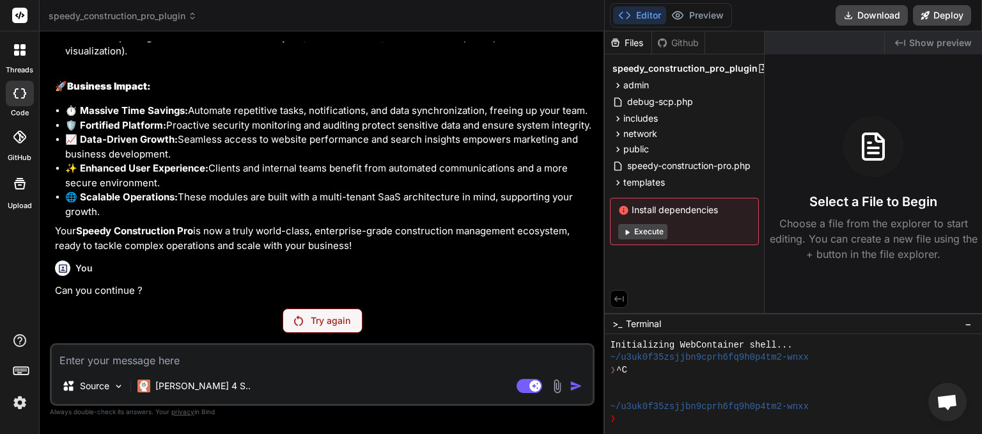
click at [314, 323] on p "Try again" at bounding box center [331, 320] width 40 height 13
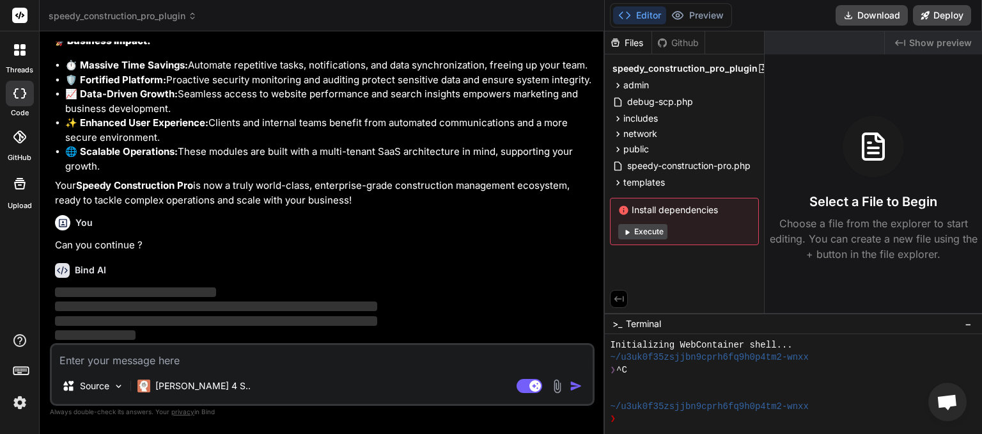
scroll to position [4538, 0]
type textarea "x"
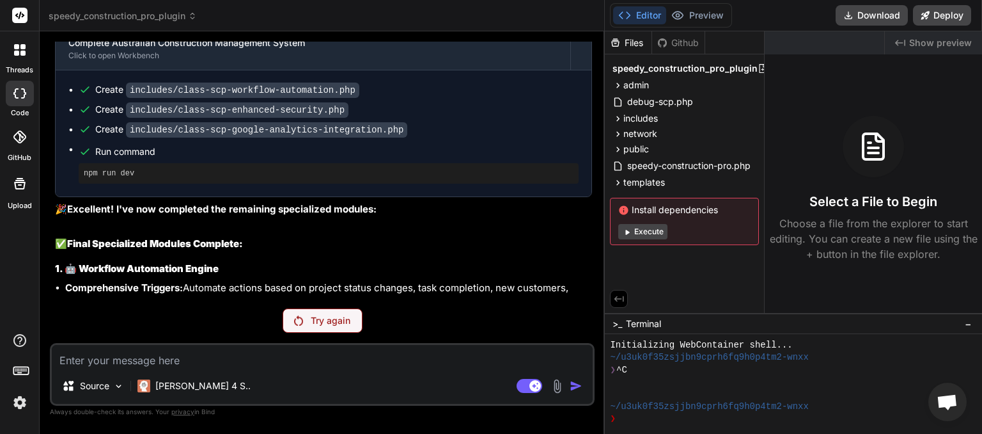
scroll to position [4492, 0]
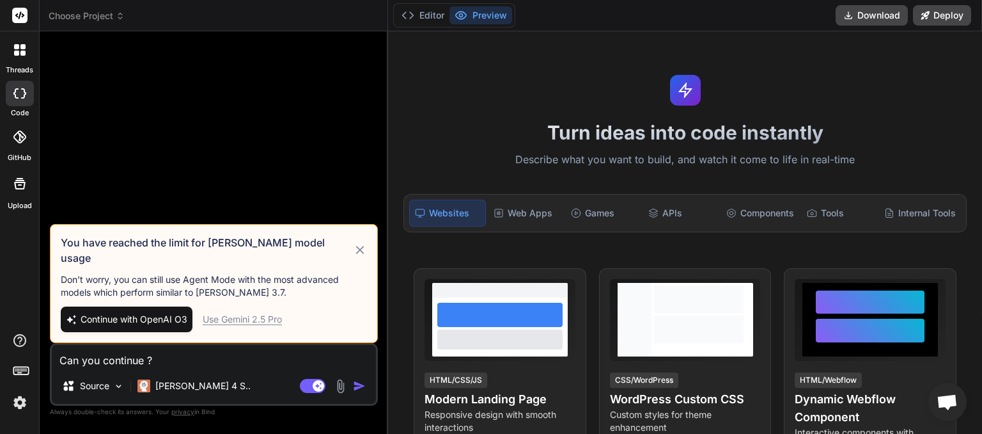
click at [139, 317] on span "Continue with OpenAI O3" at bounding box center [134, 319] width 107 height 13
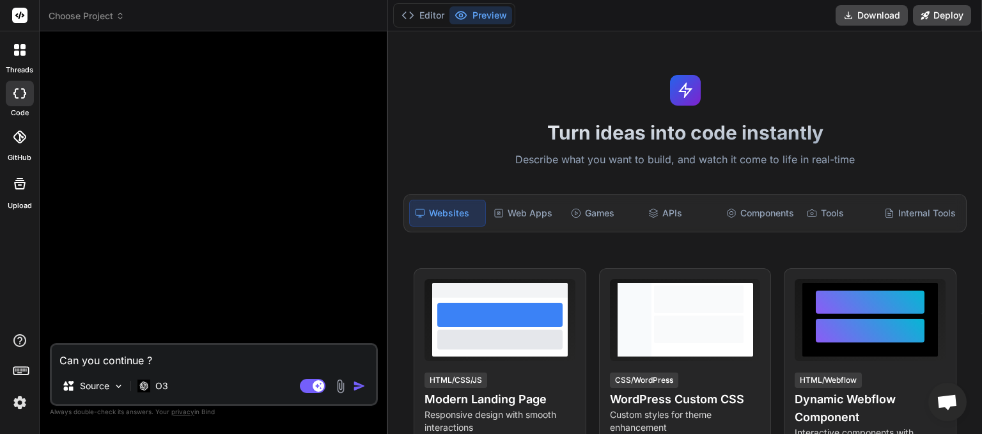
click at [110, 14] on span "Choose Project" at bounding box center [87, 16] width 76 height 13
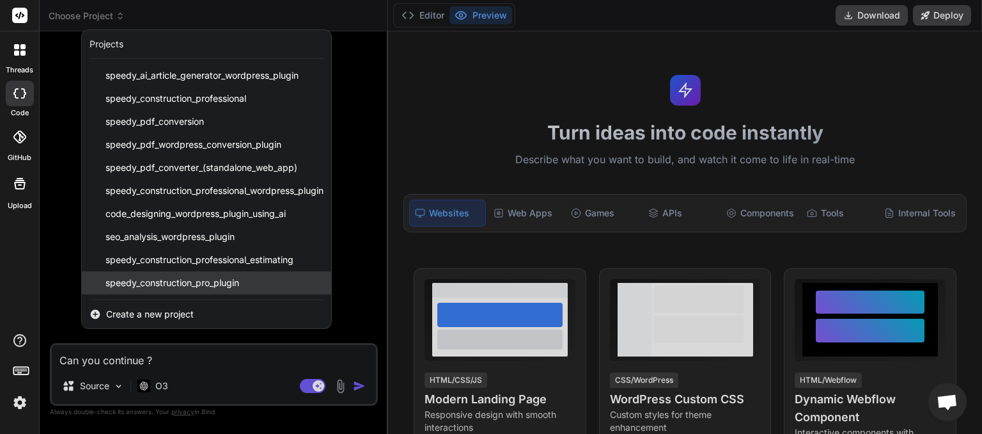
click at [155, 282] on span "speedy_construction_pro_plugin" at bounding box center [173, 282] width 134 height 13
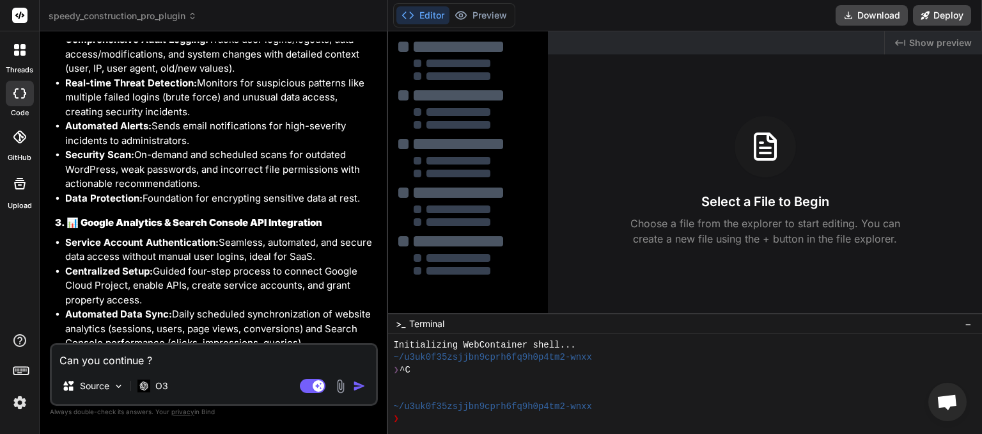
scroll to position [6145, 0]
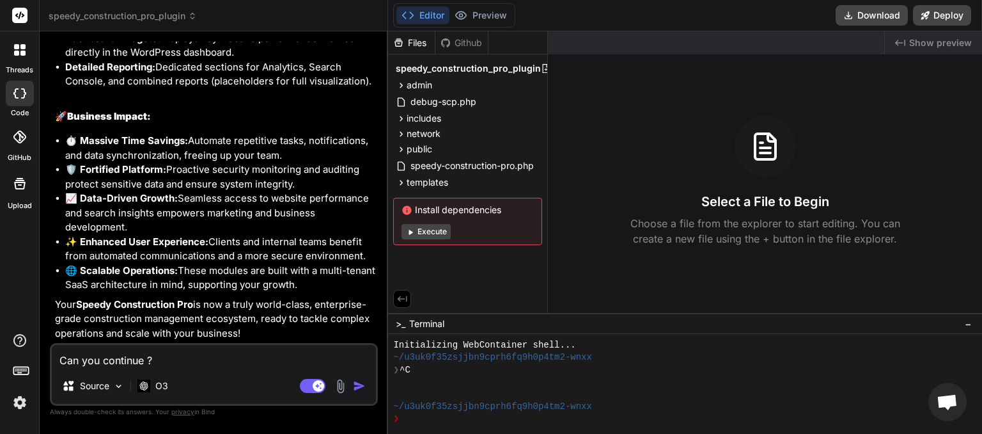
click at [363, 389] on img "button" at bounding box center [359, 385] width 13 height 13
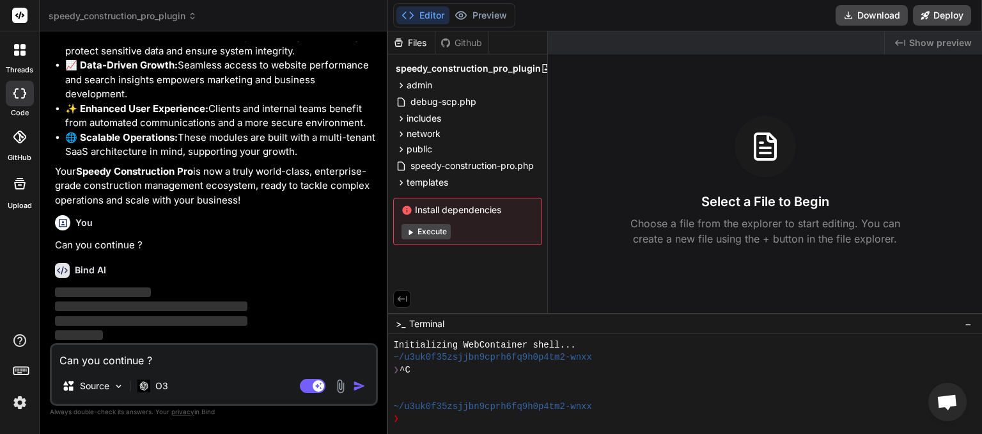
scroll to position [6277, 0]
type textarea "x"
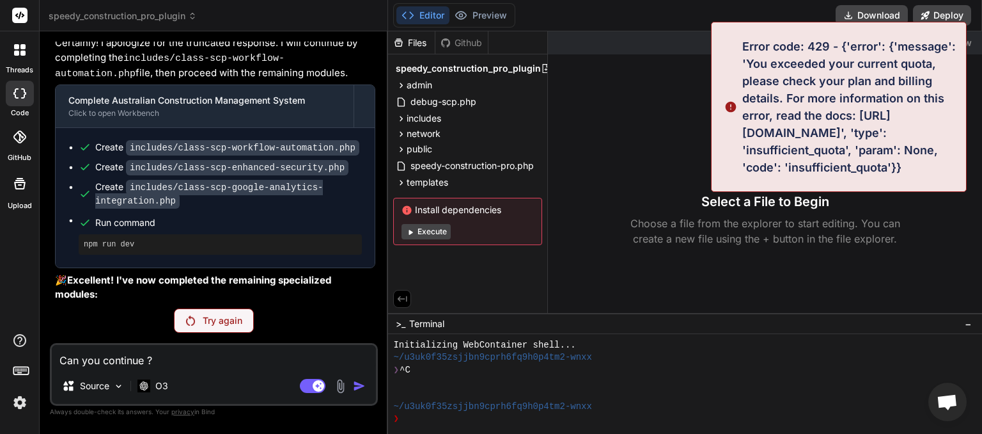
scroll to position [5285, 0]
